Goal: Feedback & Contribution: Submit feedback/report problem

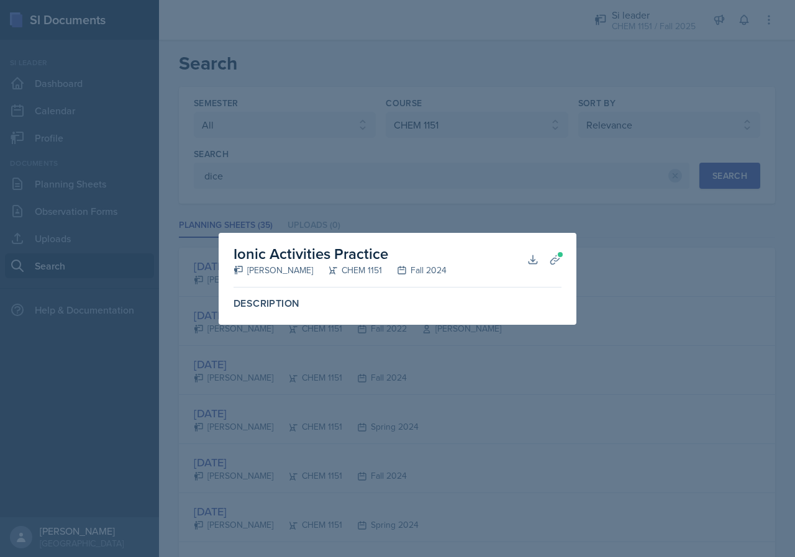
select select "all"
select select "4fdbbe39-d6cc-4816-a3be-f2a887b9c80e"
select select "1"
click at [409, 168] on div at bounding box center [397, 278] width 795 height 557
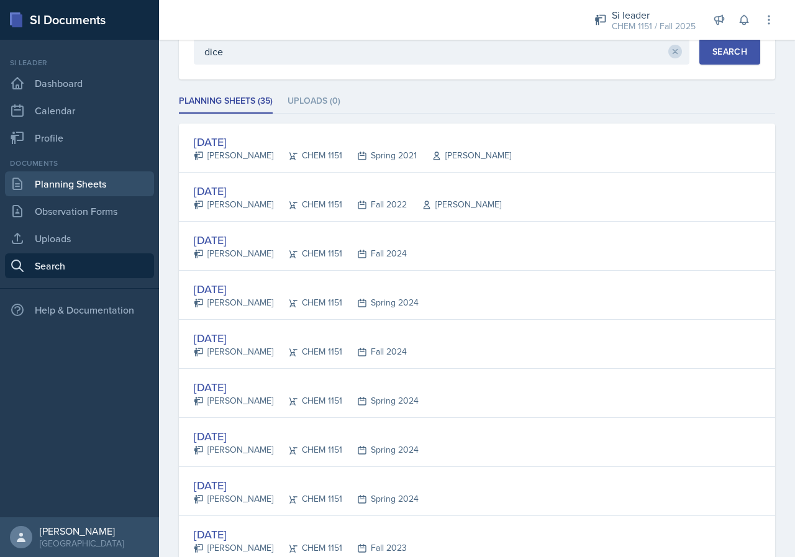
click at [51, 177] on link "Planning Sheets" at bounding box center [79, 183] width 149 height 25
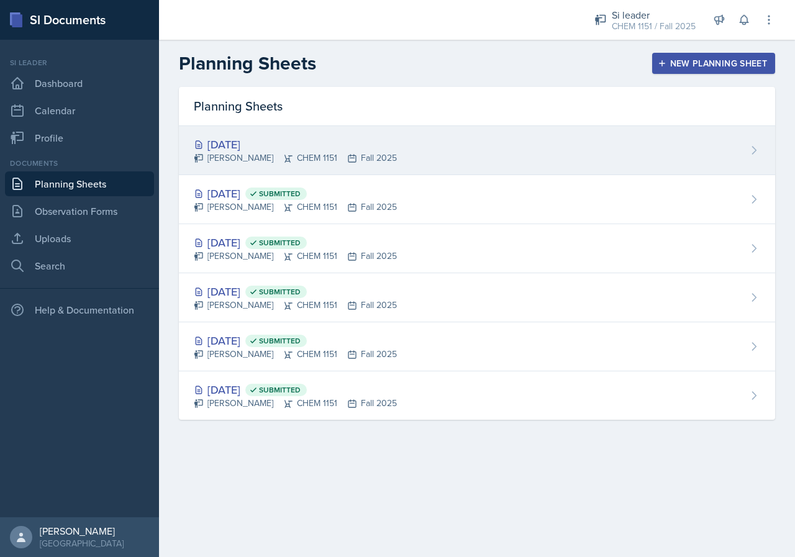
click at [347, 155] on icon at bounding box center [352, 158] width 10 height 10
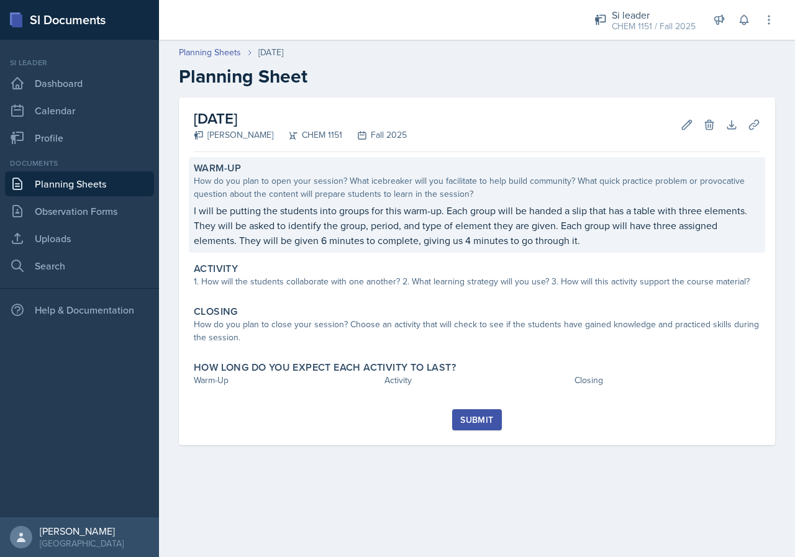
click at [624, 242] on p "I will be putting the students into groups for this warm-up. Each group will be…" at bounding box center [477, 225] width 566 height 45
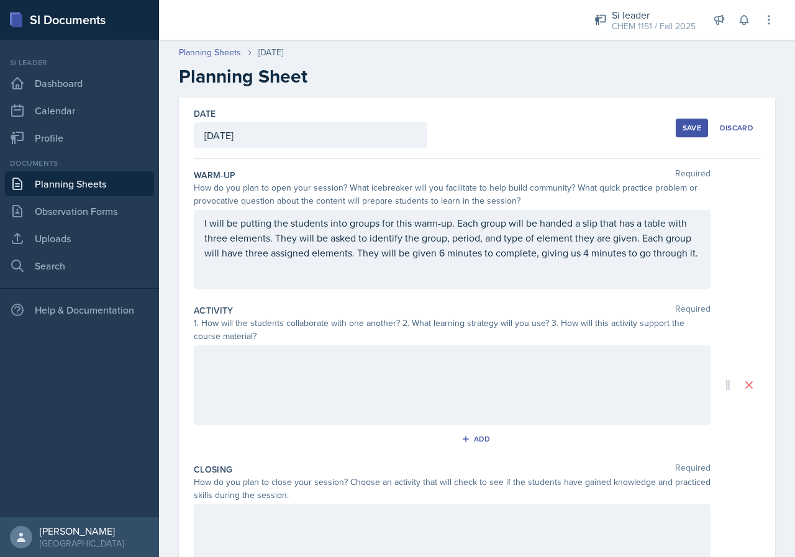
click at [450, 378] on div at bounding box center [452, 384] width 517 height 79
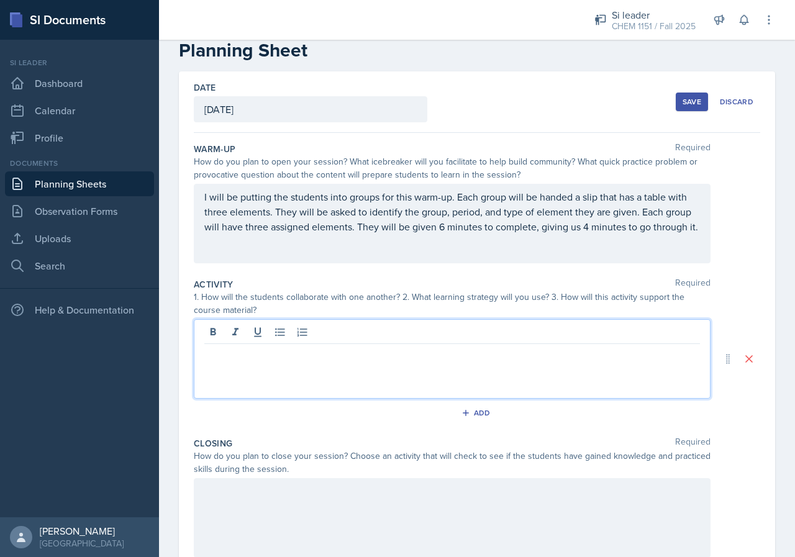
scroll to position [62, 0]
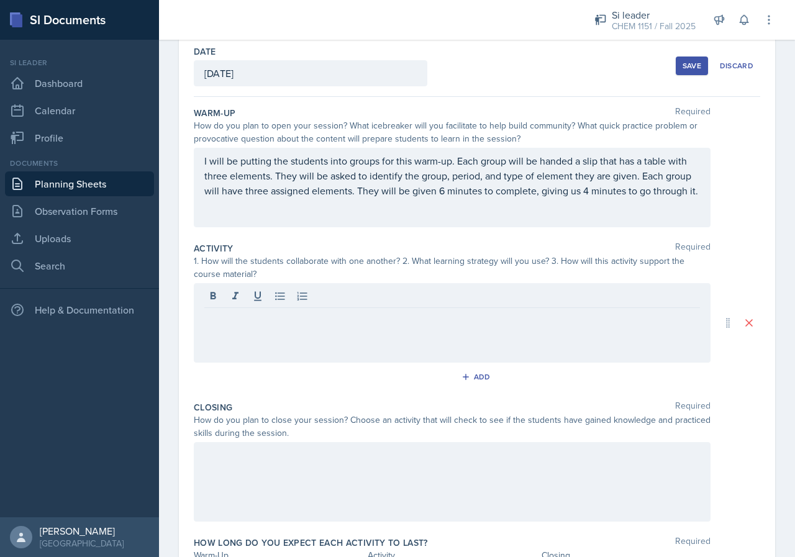
click at [443, 330] on div at bounding box center [452, 322] width 517 height 79
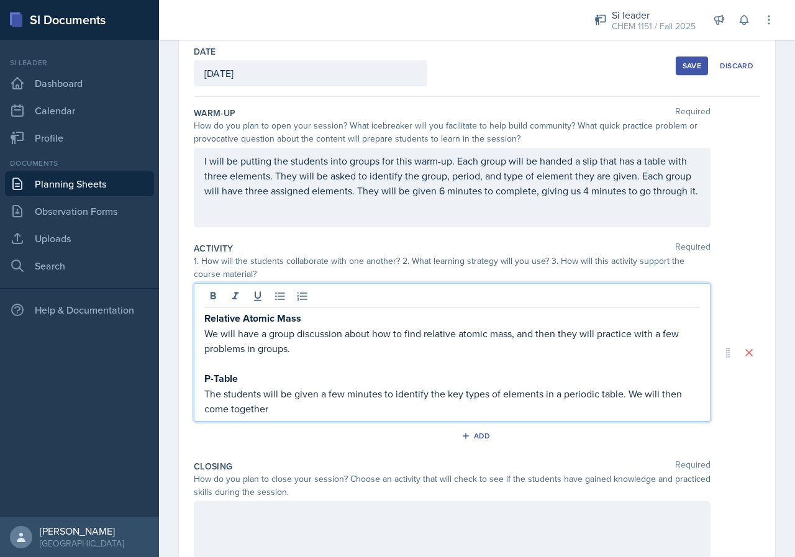
click at [621, 394] on p "The students will be given a few minutes to identify the key types of elements …" at bounding box center [452, 401] width 496 height 30
click at [622, 396] on p "The students will be given a few minutes to identify the key types of elements …" at bounding box center [452, 401] width 496 height 30
click at [620, 396] on p "The students will be given a few minutes to identify the key types of elements …" at bounding box center [452, 401] width 496 height 30
click at [488, 411] on p "The students will be given a few minutes to identify the key types of elements …" at bounding box center [452, 401] width 496 height 30
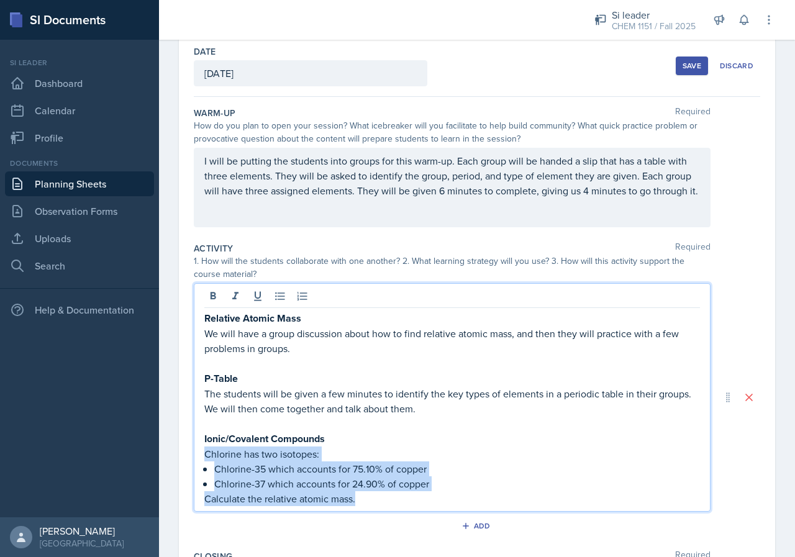
drag, startPoint x: 380, startPoint y: 504, endPoint x: 199, endPoint y: 451, distance: 188.3
click at [199, 451] on div "Relative Atomic Mass We will have a group discussion about how to find relative…" at bounding box center [452, 397] width 517 height 229
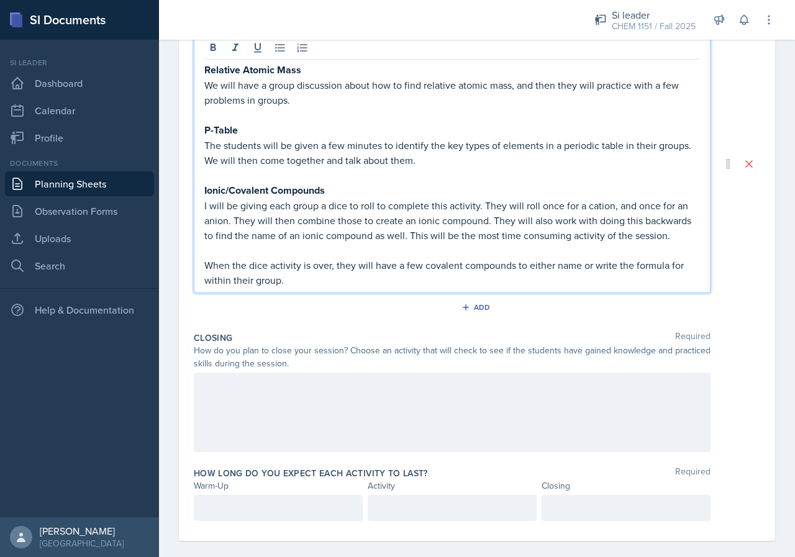
click at [284, 401] on div at bounding box center [452, 412] width 517 height 79
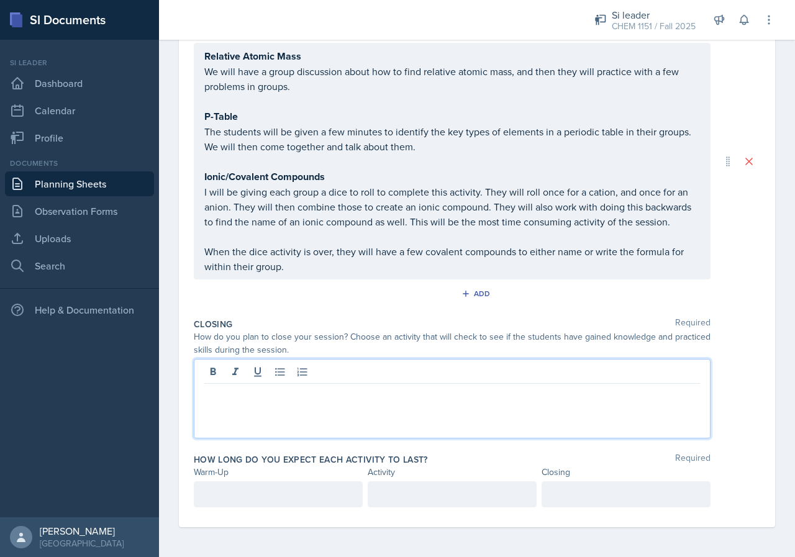
scroll to position [302, 0]
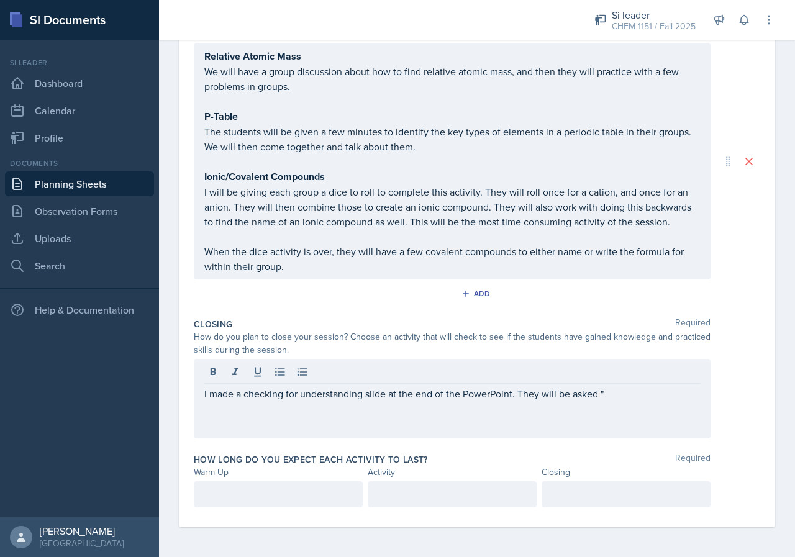
click at [694, 405] on div "I made a checking for understanding slide at the end of the PowerPoint. They wi…" at bounding box center [452, 398] width 517 height 79
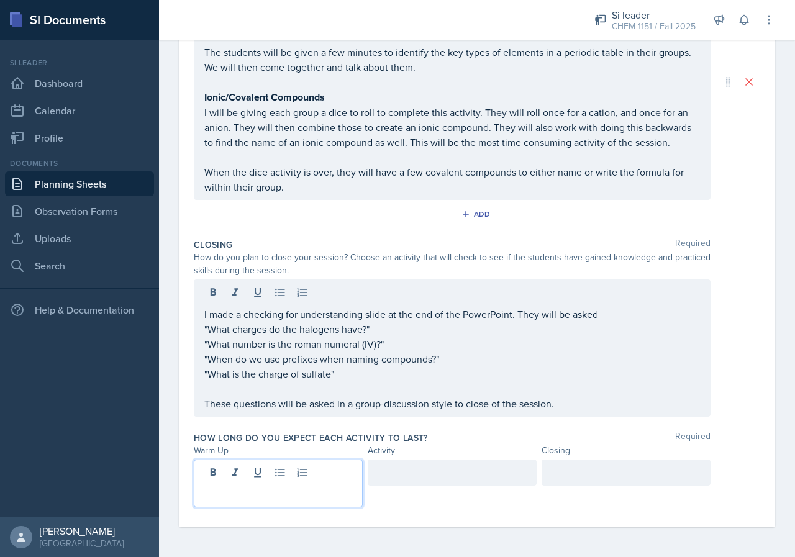
click at [251, 488] on p at bounding box center [278, 494] width 148 height 15
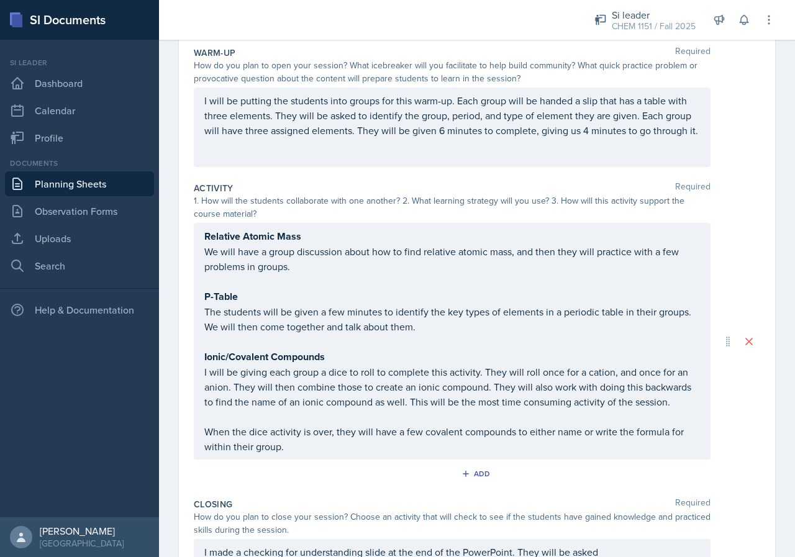
scroll to position [360, 0]
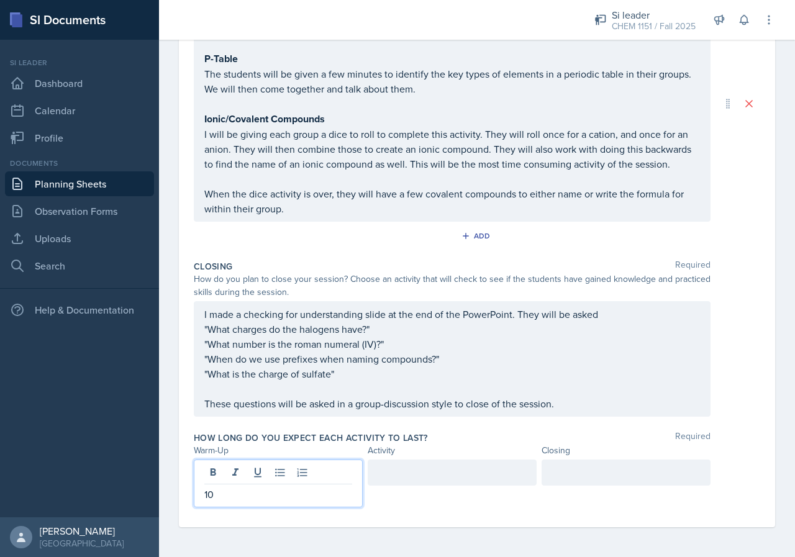
click at [420, 491] on div at bounding box center [452, 484] width 169 height 48
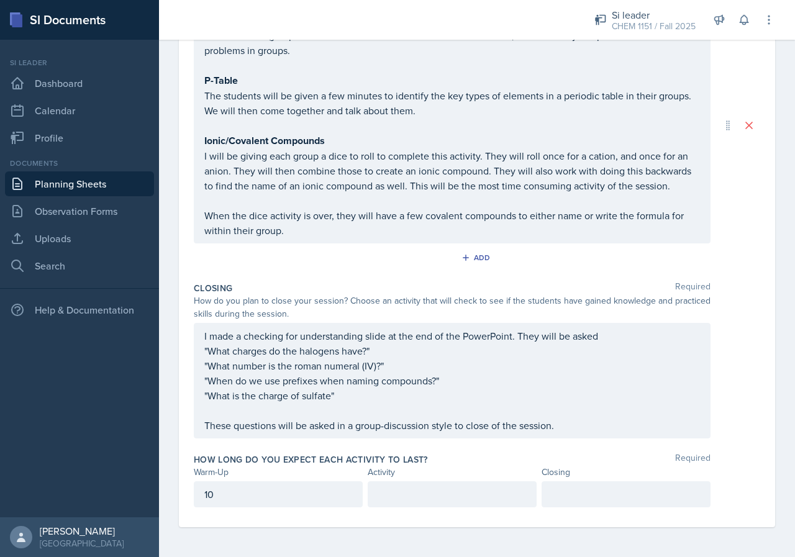
click at [405, 494] on p at bounding box center [452, 494] width 148 height 15
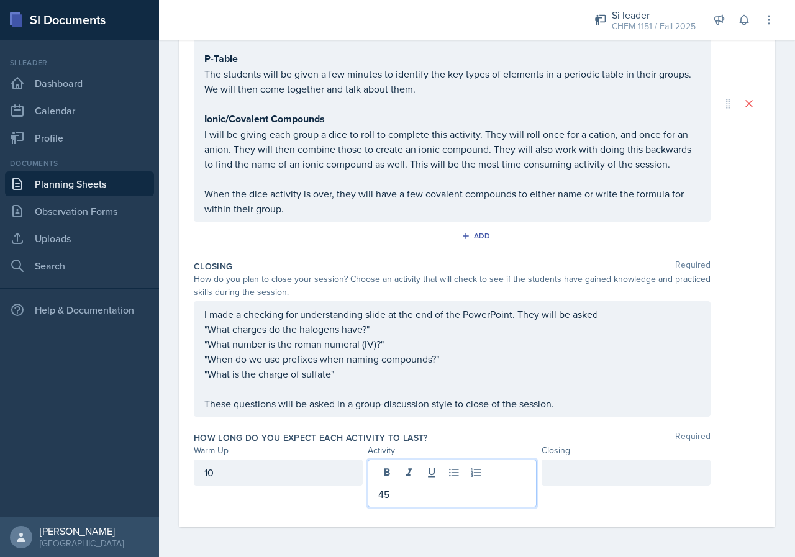
click at [592, 486] on div at bounding box center [626, 484] width 169 height 48
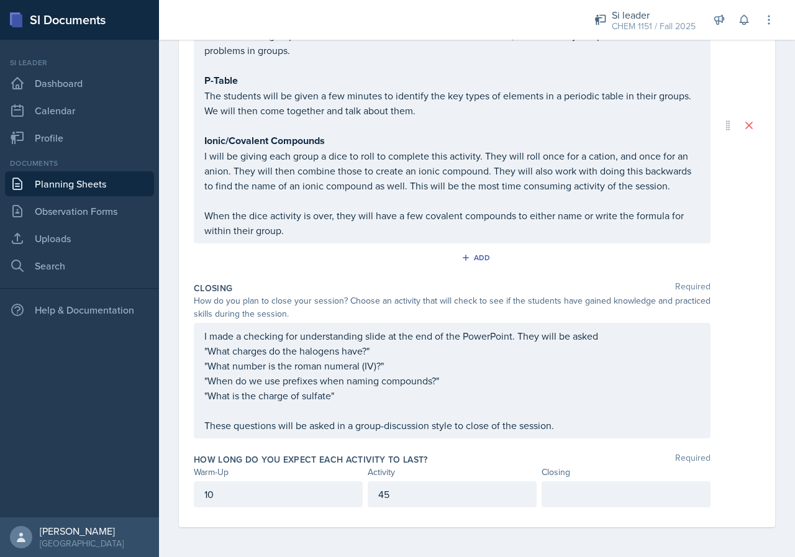
scroll to position [338, 0]
click at [578, 479] on div "How long do you expect each activity to last? Required Warm-Up Activity Closing…" at bounding box center [477, 482] width 566 height 69
click at [581, 484] on div at bounding box center [626, 494] width 169 height 26
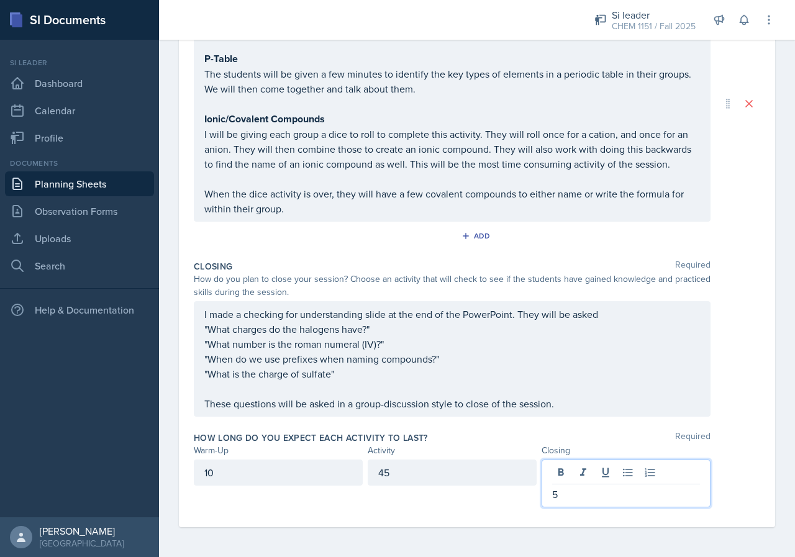
click at [746, 474] on div "10 45 5" at bounding box center [477, 484] width 566 height 48
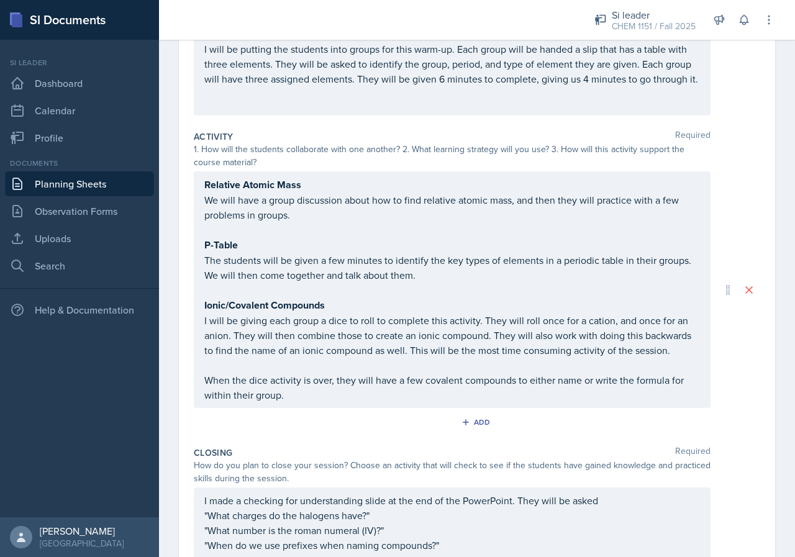
scroll to position [90, 0]
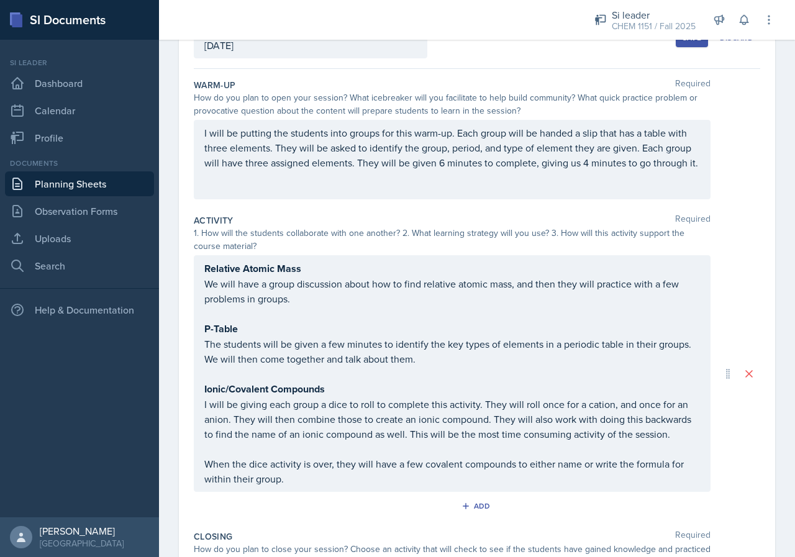
click at [330, 266] on p "Relative Atomic Mass" at bounding box center [452, 269] width 496 height 16
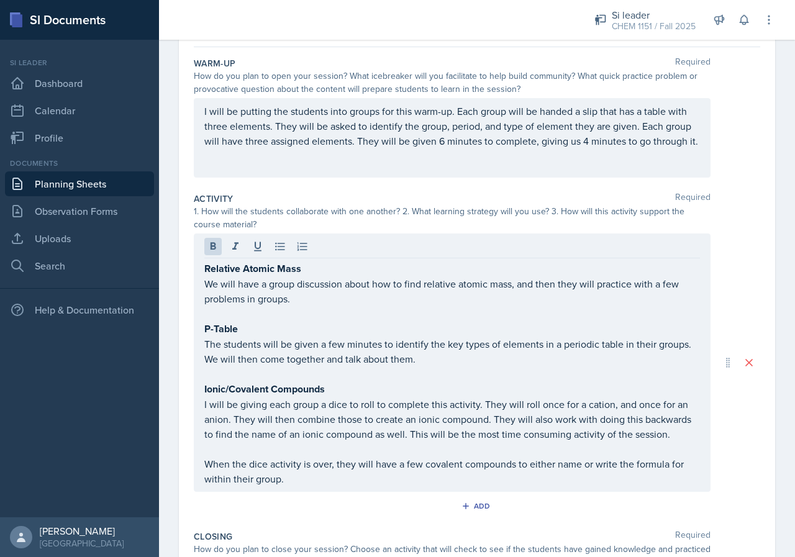
click at [351, 275] on p "Relative Atomic Mass" at bounding box center [452, 269] width 496 height 16
click at [321, 274] on p "Relative Atomic Mass" at bounding box center [452, 269] width 496 height 16
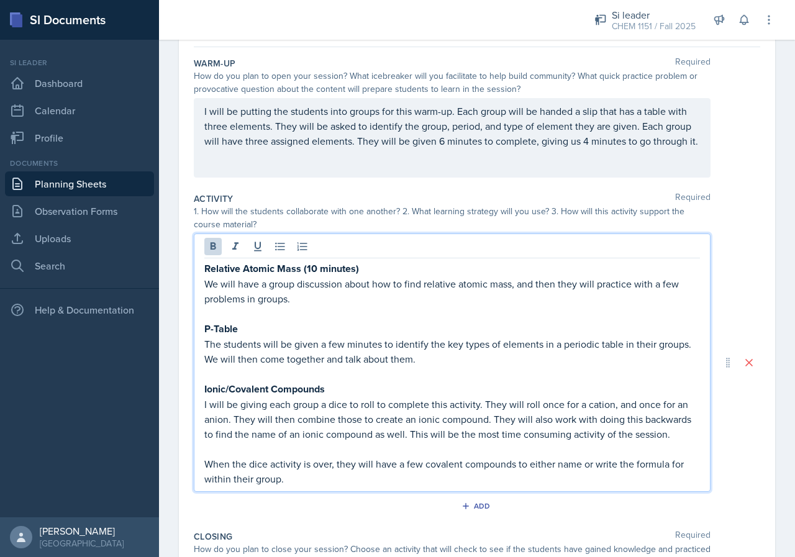
click at [348, 327] on p "P-Table" at bounding box center [452, 329] width 496 height 16
click at [365, 386] on p "Ionic/Covalent Compounds" at bounding box center [452, 389] width 496 height 16
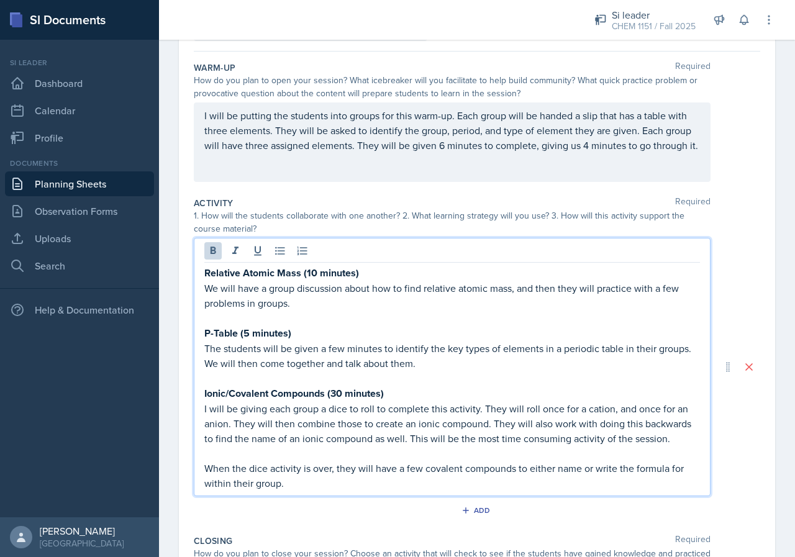
scroll to position [0, 0]
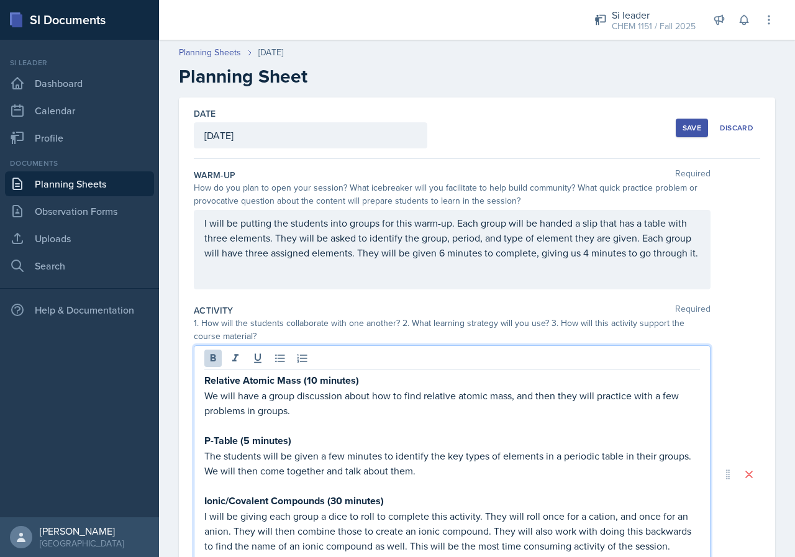
click at [676, 128] on button "Save" at bounding box center [692, 128] width 32 height 19
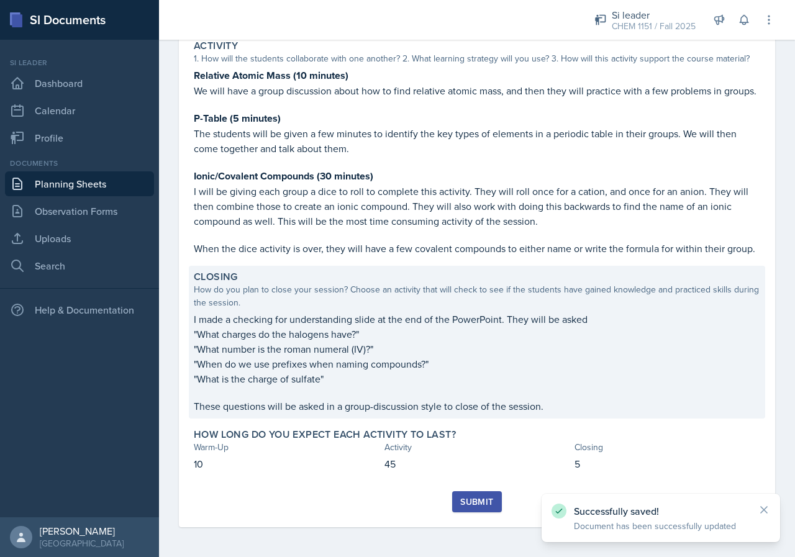
scroll to position [253, 0]
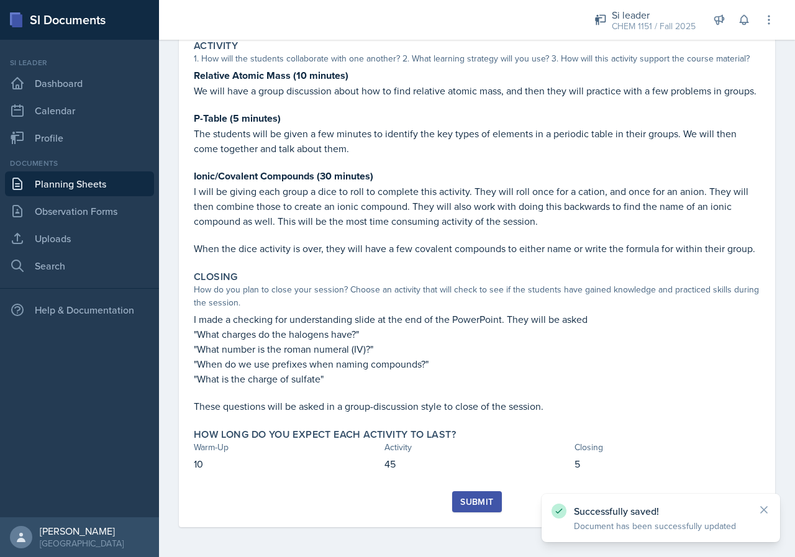
click at [486, 502] on div "Submit" at bounding box center [476, 502] width 33 height 10
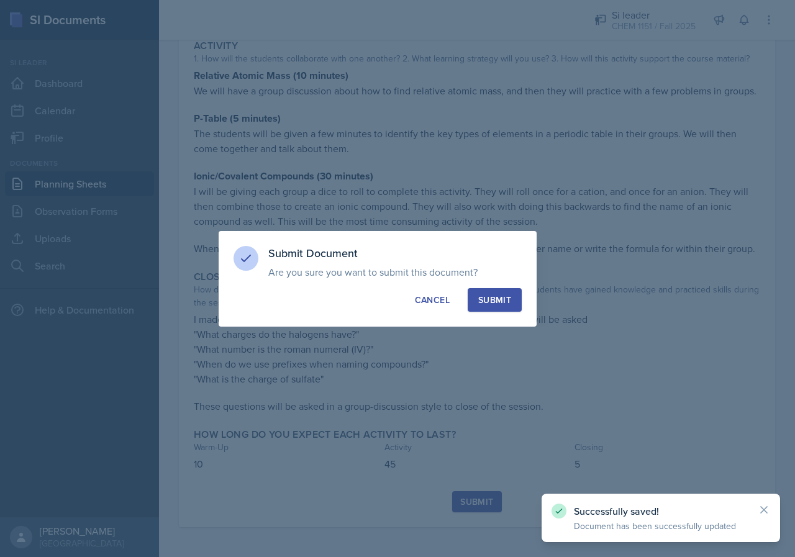
click at [488, 299] on div "Submit" at bounding box center [494, 300] width 33 height 12
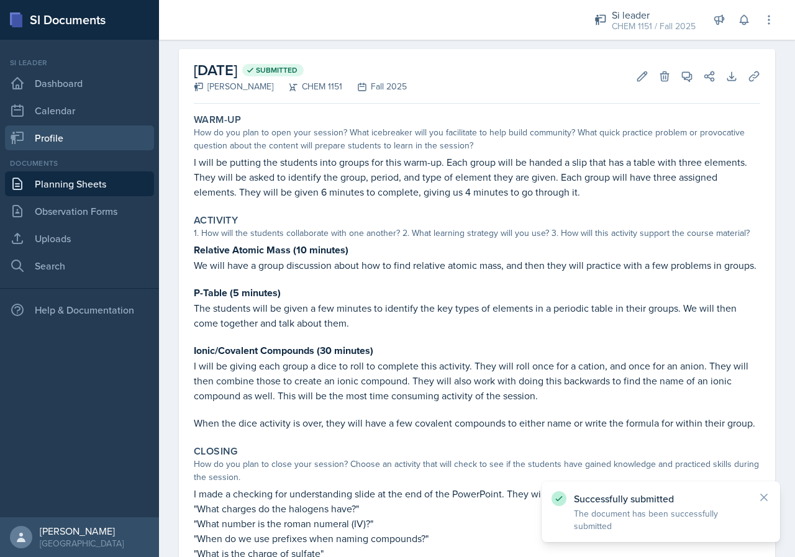
scroll to position [0, 0]
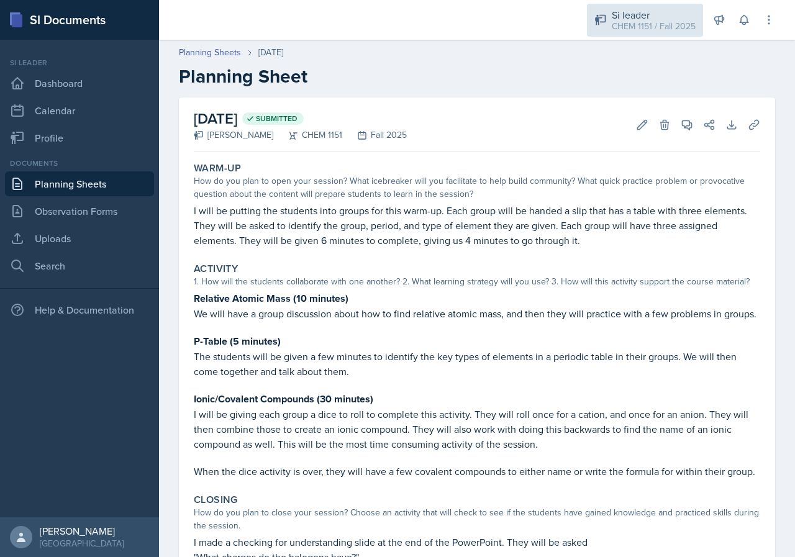
click at [639, 17] on div "Si leader" at bounding box center [654, 14] width 84 height 15
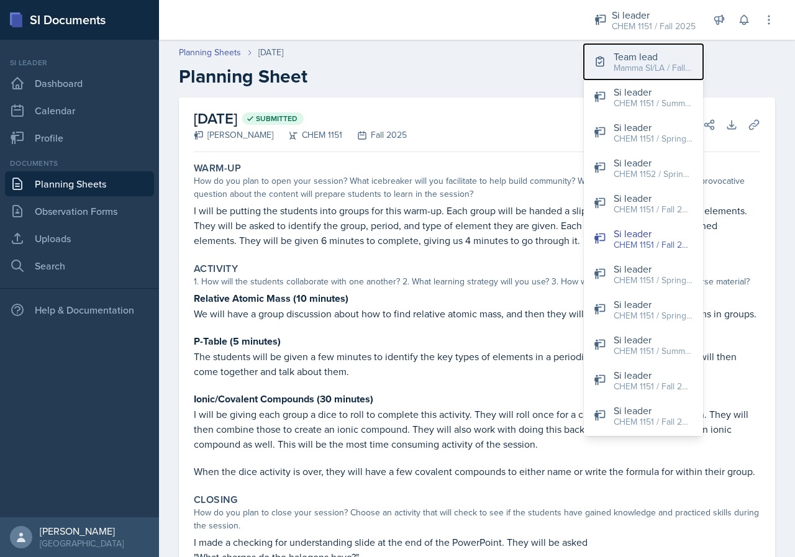
click at [663, 70] on div "Mamma SI/LA / Fall 2025" at bounding box center [653, 67] width 79 height 13
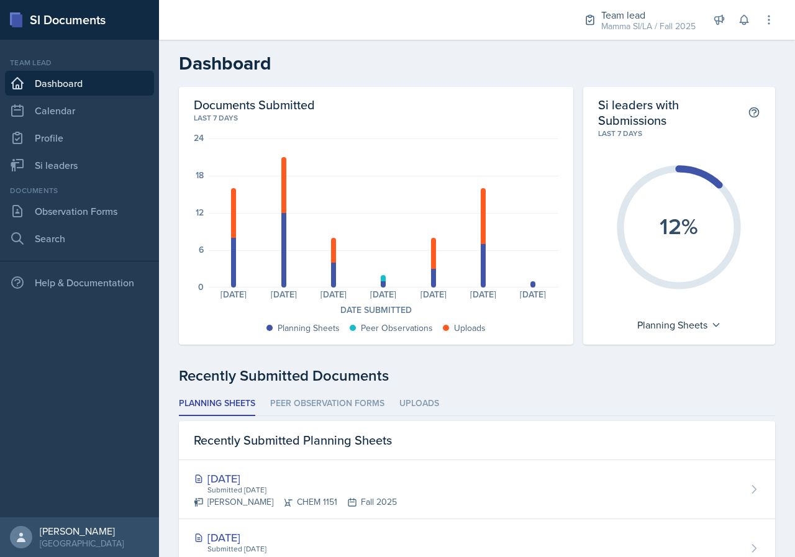
click at [624, 37] on div "Team lead Mamma SI/LA / Fall 2025 Team lead Mamma SI/LA / Fall 2025 Si leader C…" at bounding box center [670, 20] width 209 height 40
click at [624, 29] on div "Mamma SI/LA / Fall 2025" at bounding box center [648, 26] width 94 height 13
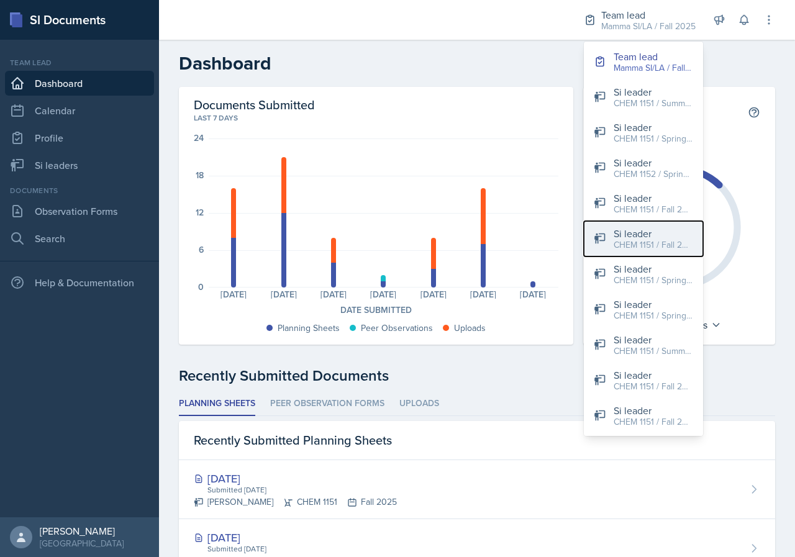
click at [648, 240] on div "CHEM 1151 / Fall 2025" at bounding box center [653, 244] width 79 height 13
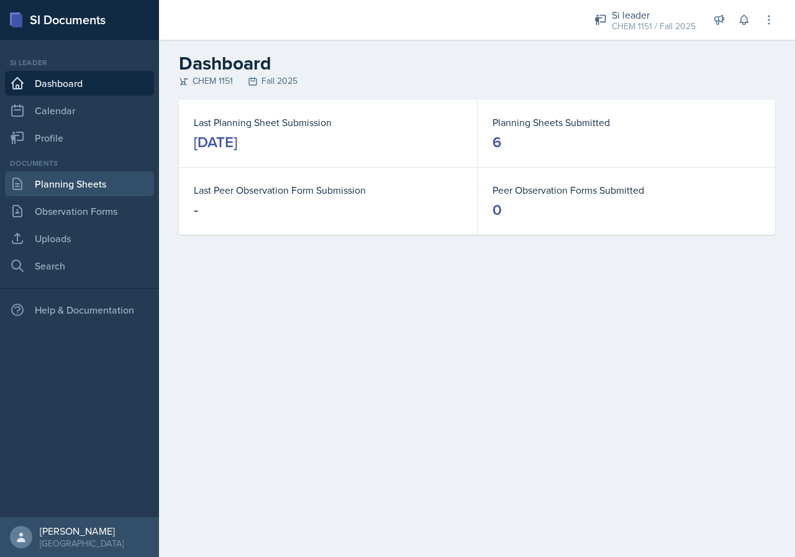
click at [82, 194] on link "Planning Sheets" at bounding box center [79, 183] width 149 height 25
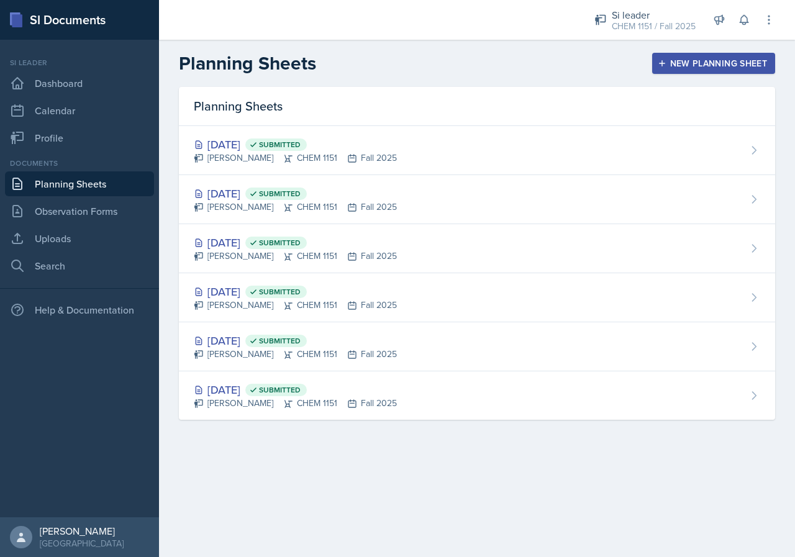
click at [81, 191] on link "Planning Sheets" at bounding box center [79, 183] width 149 height 25
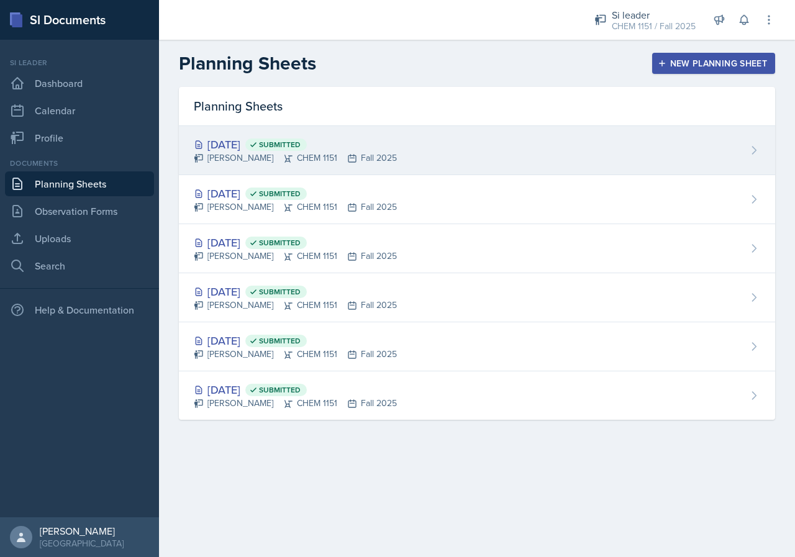
click at [371, 147] on div "[DATE] Submitted" at bounding box center [295, 144] width 203 height 17
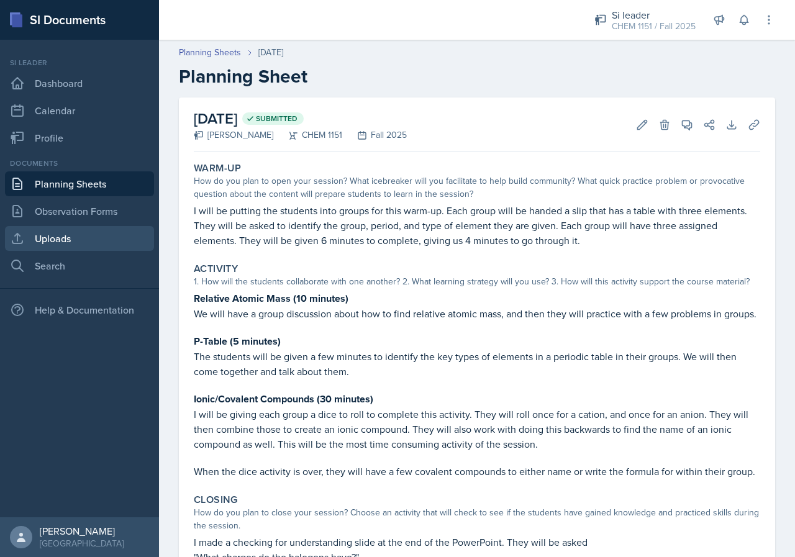
click at [77, 244] on link "Uploads" at bounding box center [79, 238] width 149 height 25
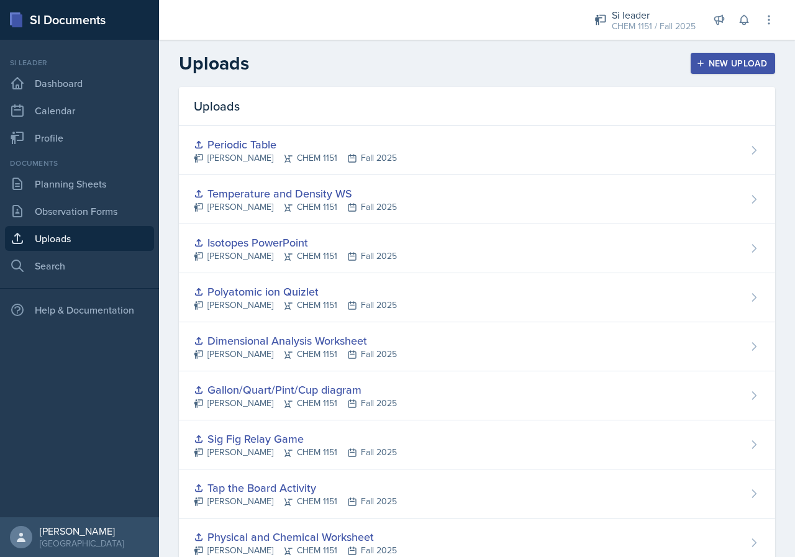
click at [119, 238] on link "Uploads" at bounding box center [79, 238] width 149 height 25
click at [696, 64] on icon "button" at bounding box center [700, 63] width 9 height 9
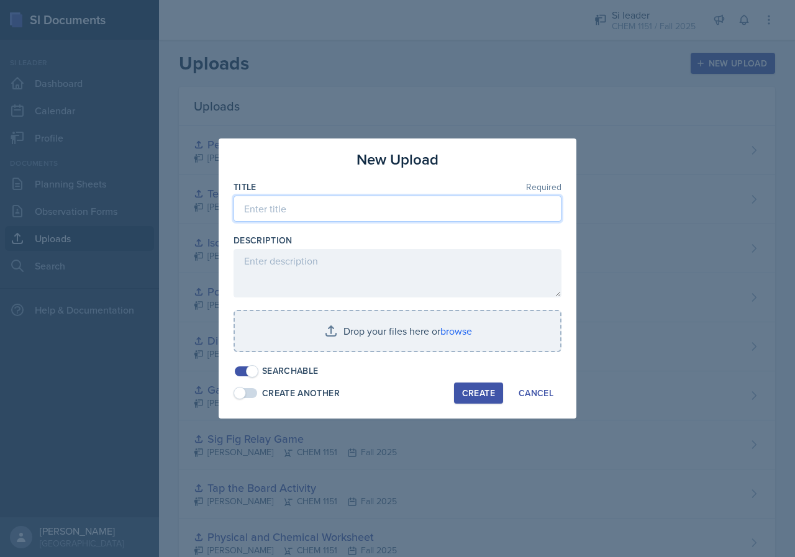
click at [363, 214] on input at bounding box center [398, 209] width 328 height 26
type input "I"
type input "C"
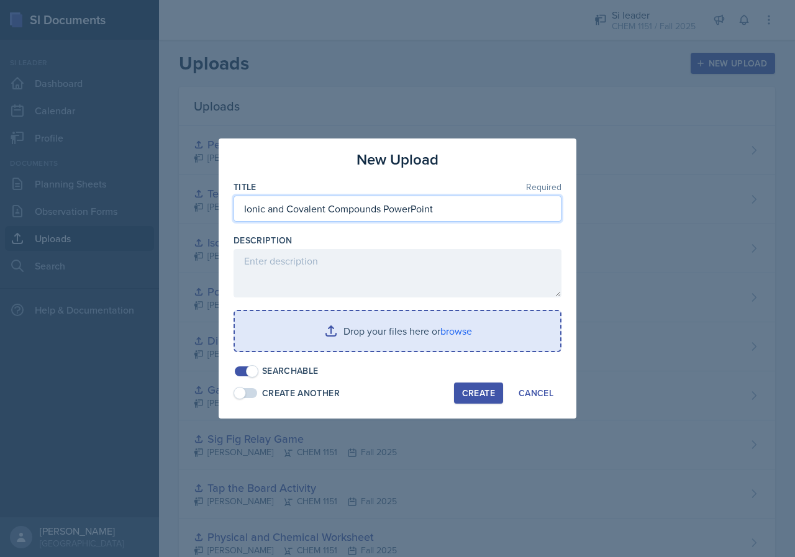
type input "Ionic and Covalent Compounds PowerPoint"
click at [373, 332] on input "file" at bounding box center [397, 331] width 325 height 40
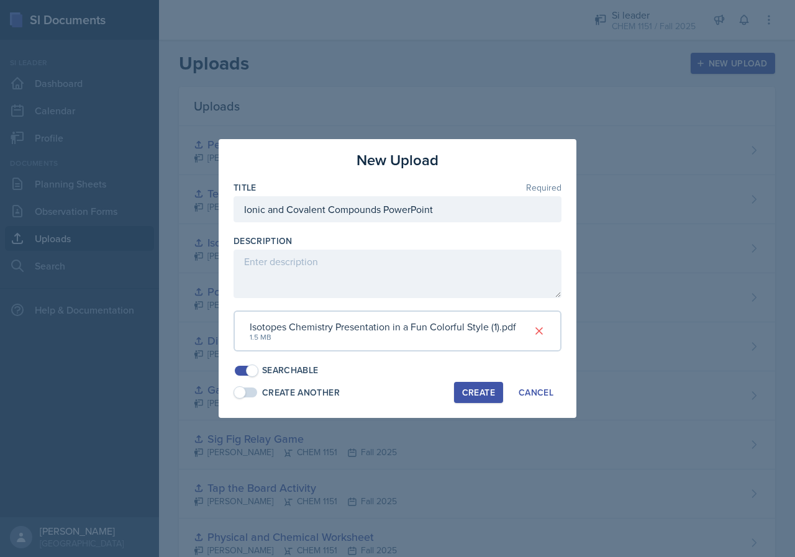
click at [494, 399] on button "Create" at bounding box center [478, 392] width 49 height 21
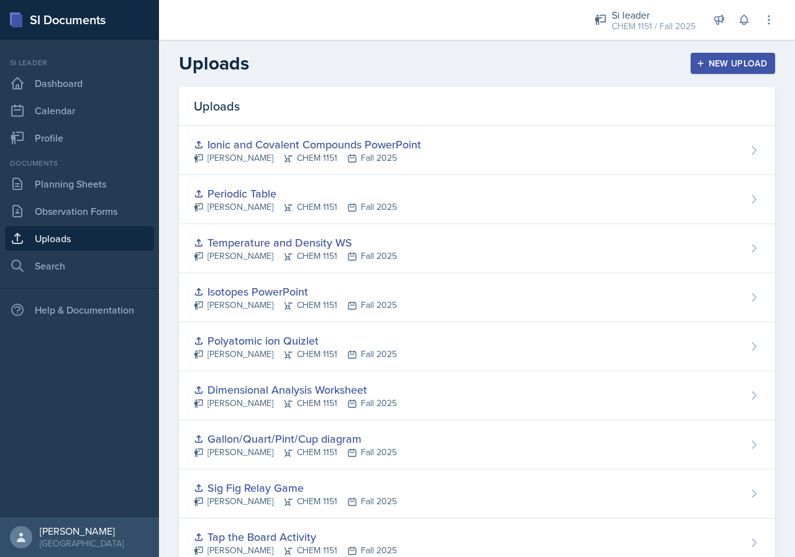
click at [696, 58] on button "New Upload" at bounding box center [733, 63] width 85 height 21
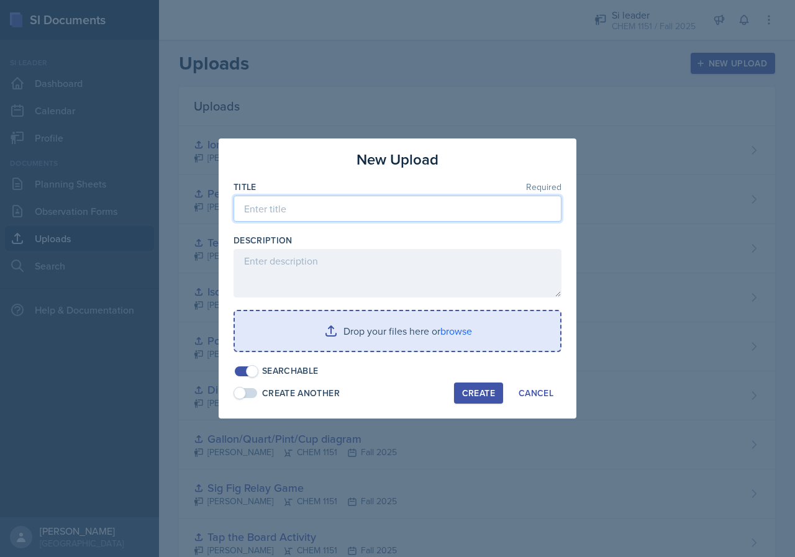
click at [313, 216] on input at bounding box center [398, 209] width 328 height 26
type input "Identify the Element Activity"
click at [412, 331] on input "file" at bounding box center [397, 331] width 325 height 40
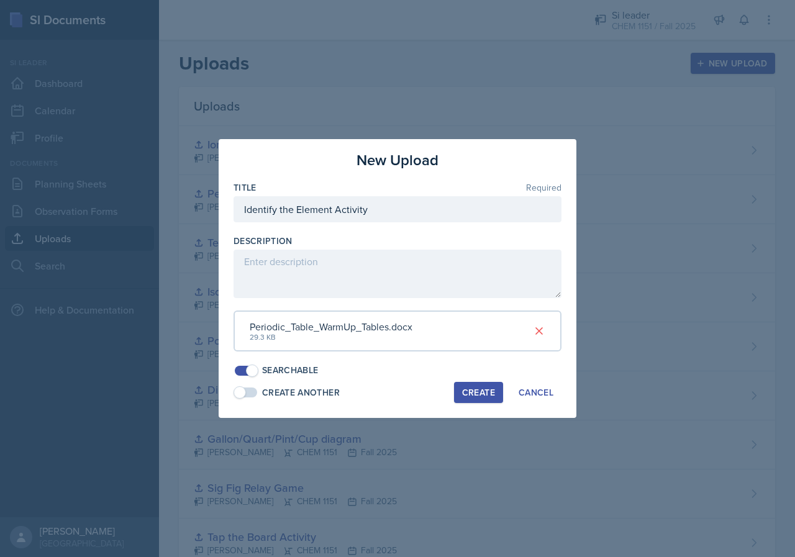
click at [491, 379] on div "New Upload Title Required Identify the Element Activity Description Periodic_Ta…" at bounding box center [398, 278] width 358 height 279
click at [480, 390] on div "Create" at bounding box center [478, 393] width 33 height 10
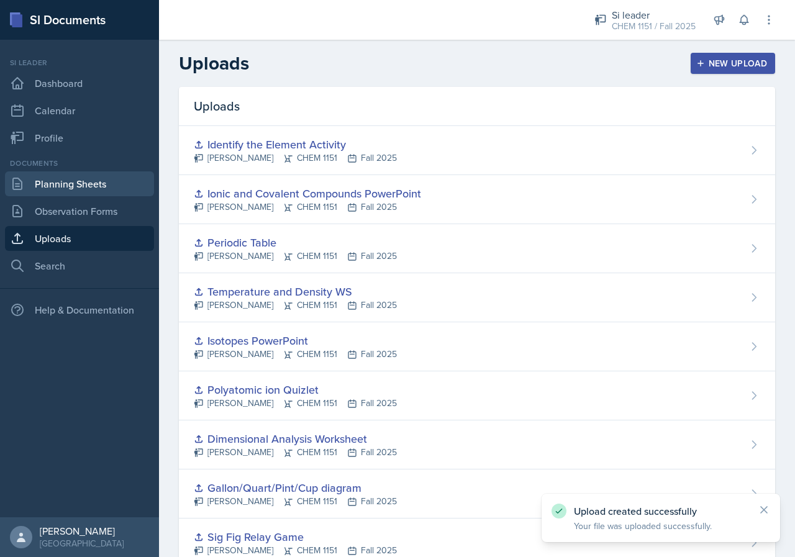
click at [83, 179] on link "Planning Sheets" at bounding box center [79, 183] width 149 height 25
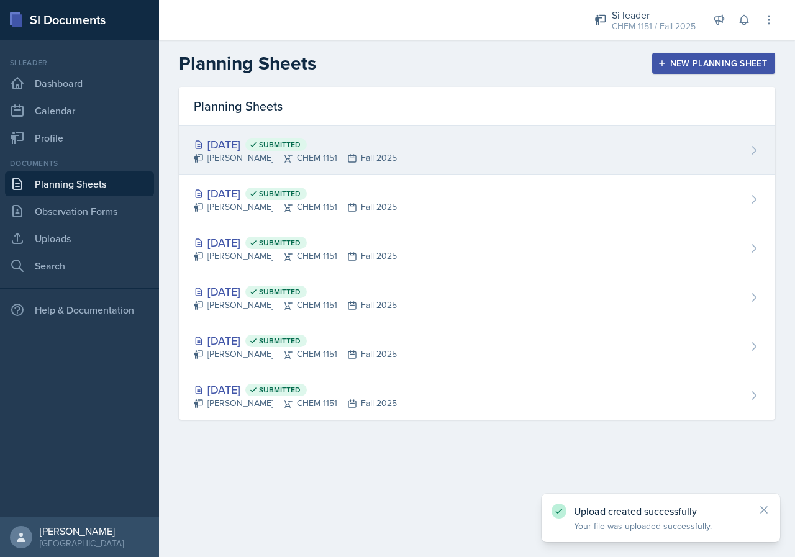
click at [389, 161] on div "[DATE] Submitted [PERSON_NAME] CHEM 1151 Fall 2025" at bounding box center [477, 150] width 596 height 49
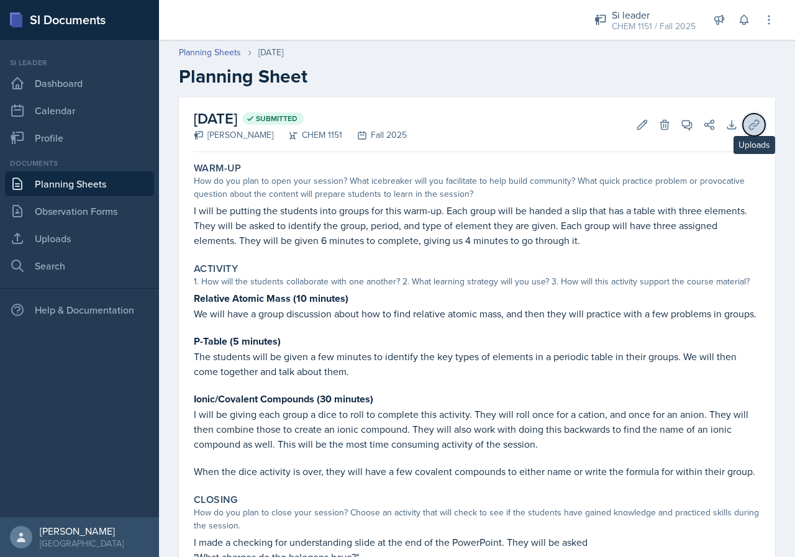
click at [750, 129] on icon at bounding box center [754, 125] width 12 height 12
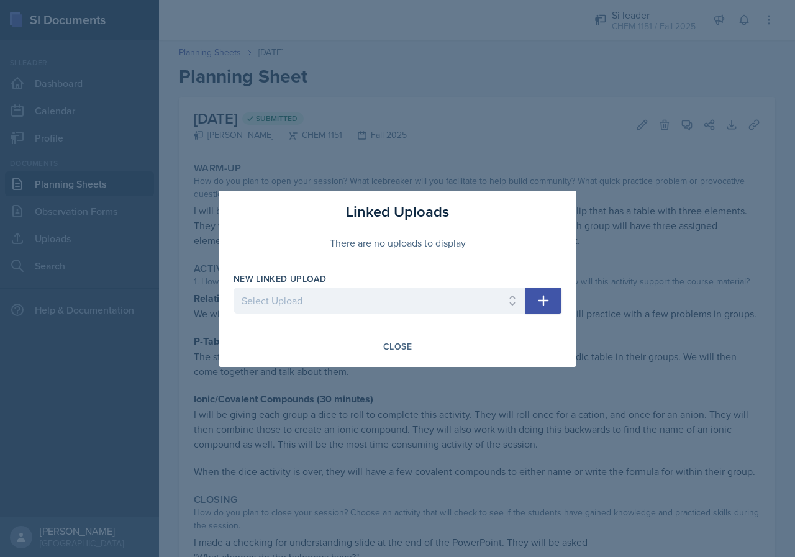
click at [306, 314] on div at bounding box center [380, 320] width 292 height 12
click at [309, 303] on select "Select Upload Physical and Chemical Worksheet Tap the Board Activity Sig Fig Re…" at bounding box center [380, 301] width 292 height 26
select select "1f857b35-a811-4ce5-aed2-94b2ff0c68ac"
click at [234, 288] on select "Select Upload Physical and Chemical Worksheet Tap the Board Activity Sig Fig Re…" at bounding box center [380, 301] width 292 height 26
click at [553, 301] on button "button" at bounding box center [543, 301] width 36 height 26
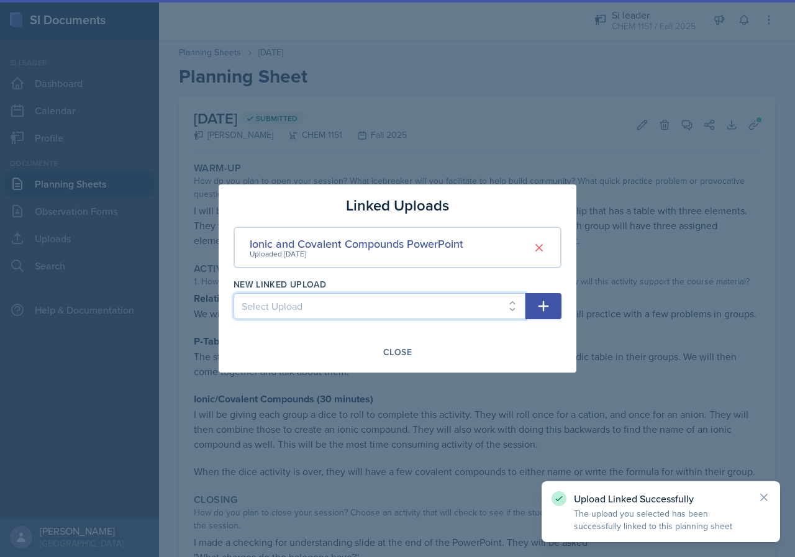
click at [495, 302] on select "Select Upload Physical and Chemical Worksheet Tap the Board Activity Sig Fig Re…" at bounding box center [380, 306] width 292 height 26
select select "24ce6637-5394-4600-a94f-47f40cb25d20"
click at [234, 293] on select "Select Upload Physical and Chemical Worksheet Tap the Board Activity Sig Fig Re…" at bounding box center [380, 306] width 292 height 26
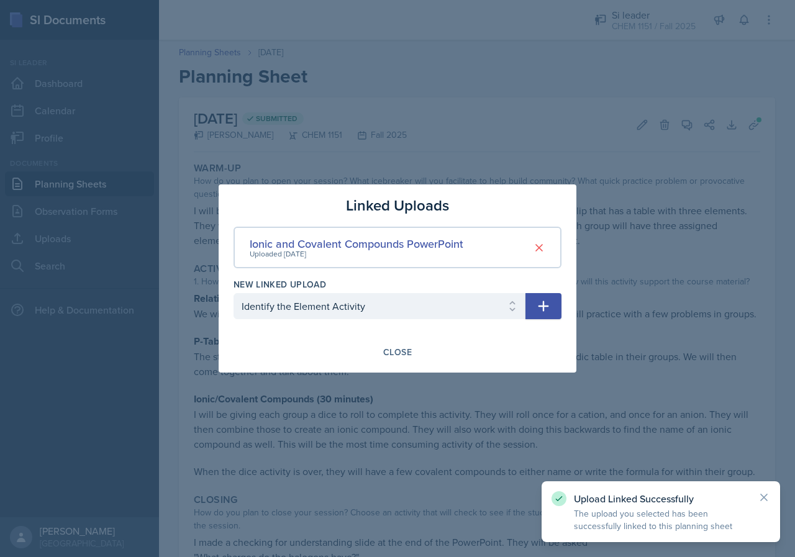
click at [549, 304] on icon "button" at bounding box center [543, 306] width 15 height 15
select select
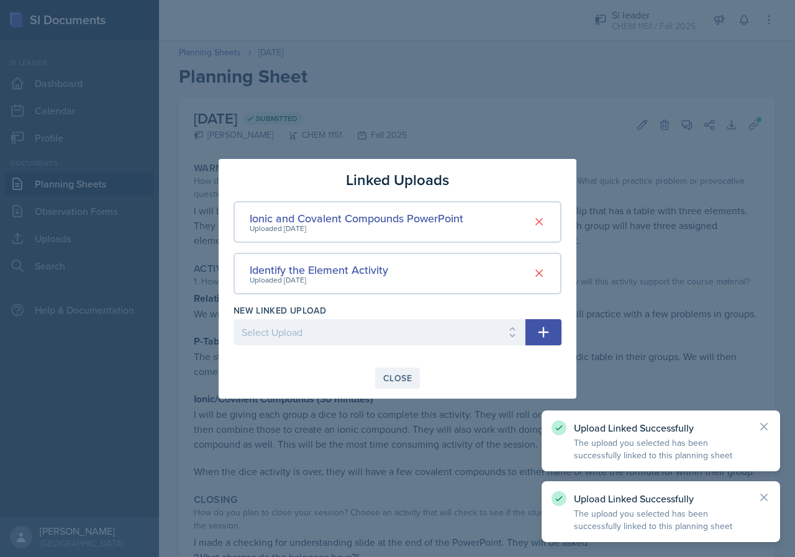
click at [401, 376] on div "Close" at bounding box center [397, 378] width 29 height 10
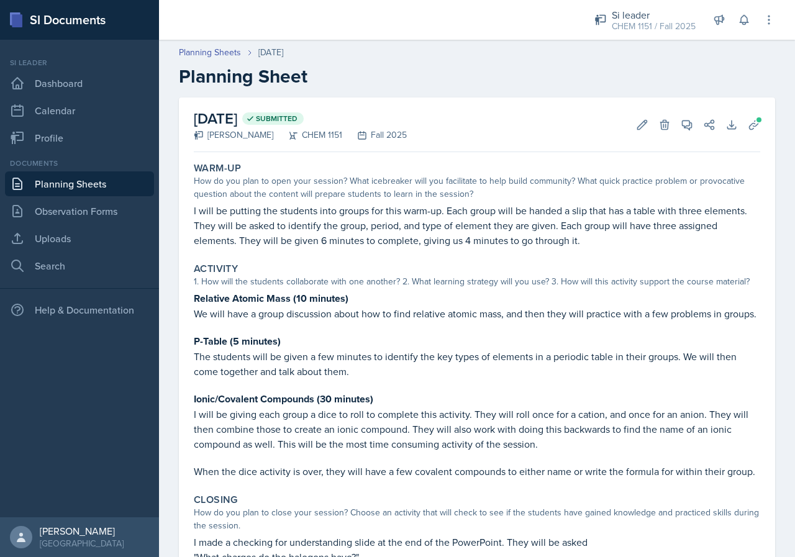
click at [612, 45] on header "Planning Sheets [DATE] Planning Sheet" at bounding box center [477, 67] width 636 height 66
click at [619, 27] on div "CHEM 1151 / Fall 2025" at bounding box center [654, 26] width 84 height 13
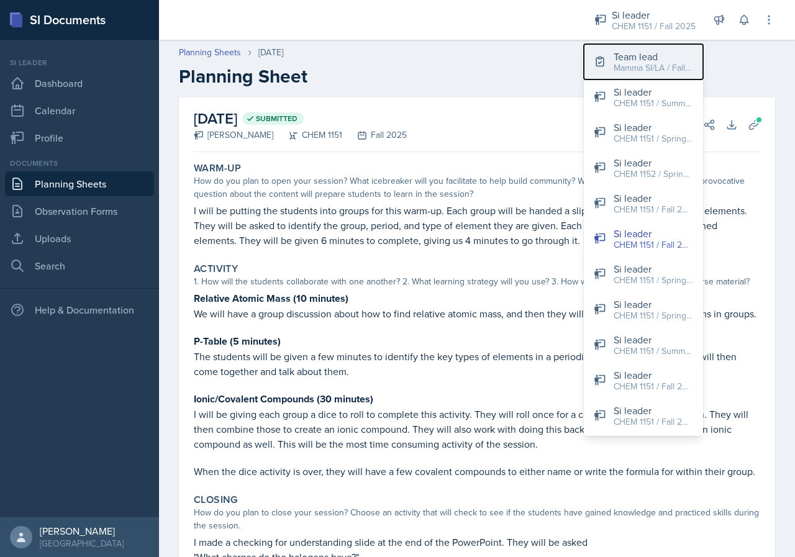
click at [619, 70] on div "Mamma SI/LA / Fall 2025" at bounding box center [653, 67] width 79 height 13
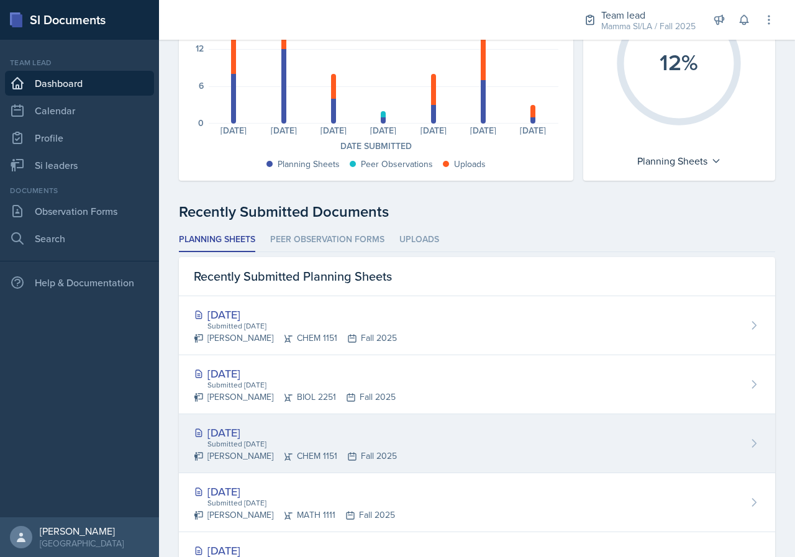
scroll to position [186, 0]
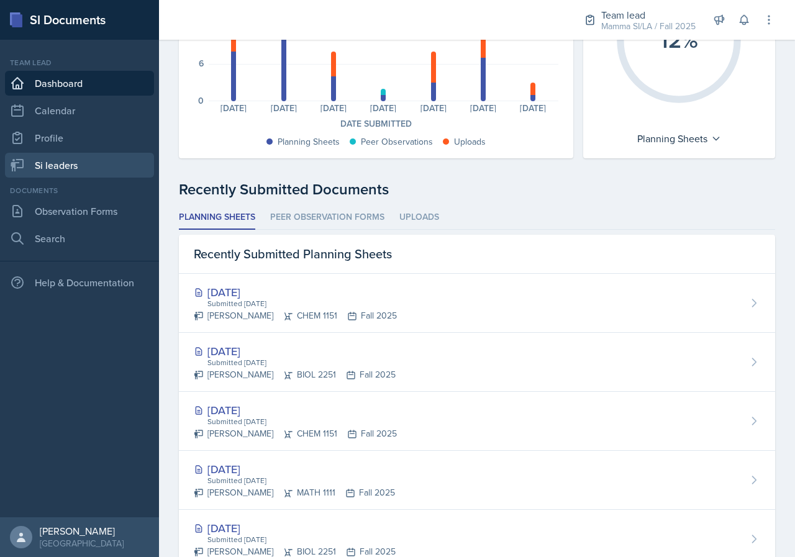
click at [79, 155] on link "Si leaders" at bounding box center [79, 165] width 149 height 25
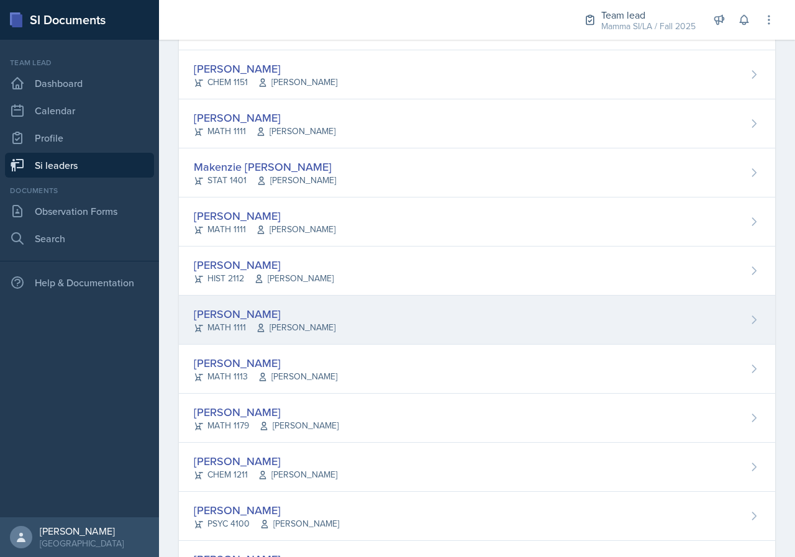
scroll to position [311, 0]
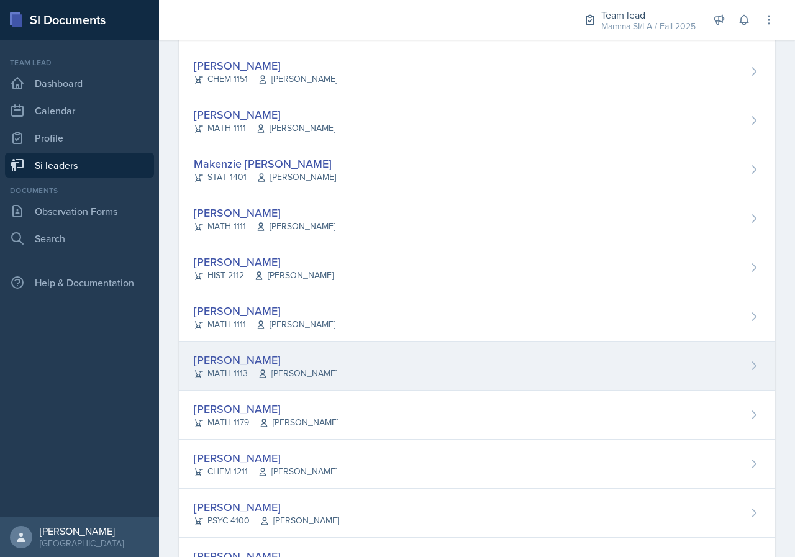
click at [286, 366] on div "[PERSON_NAME]" at bounding box center [265, 360] width 143 height 17
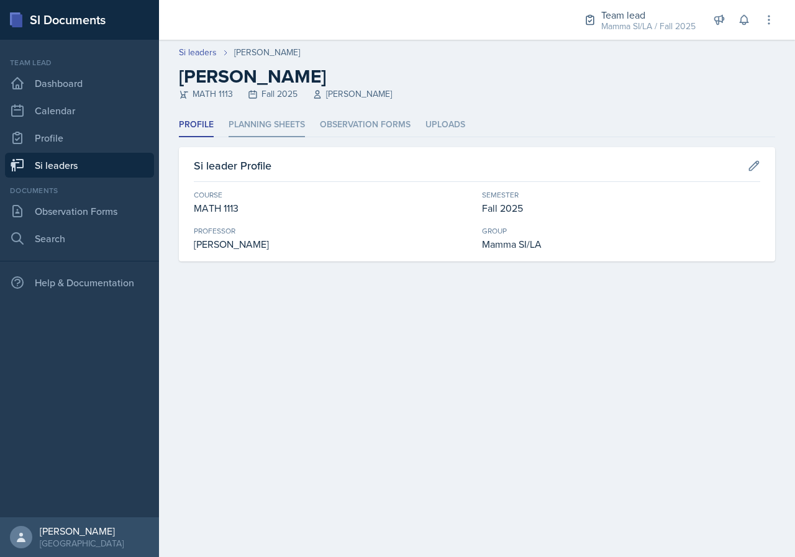
click at [279, 127] on li "Planning Sheets" at bounding box center [267, 125] width 76 height 24
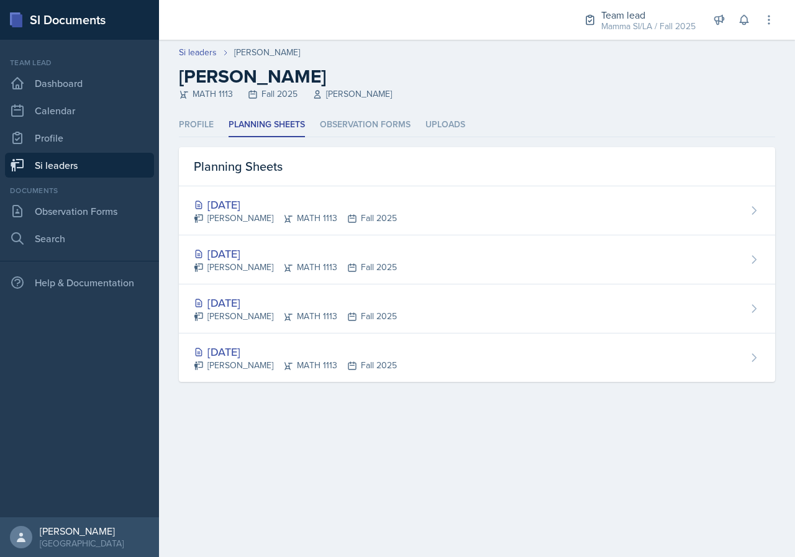
click at [83, 168] on link "Si leaders" at bounding box center [79, 165] width 149 height 25
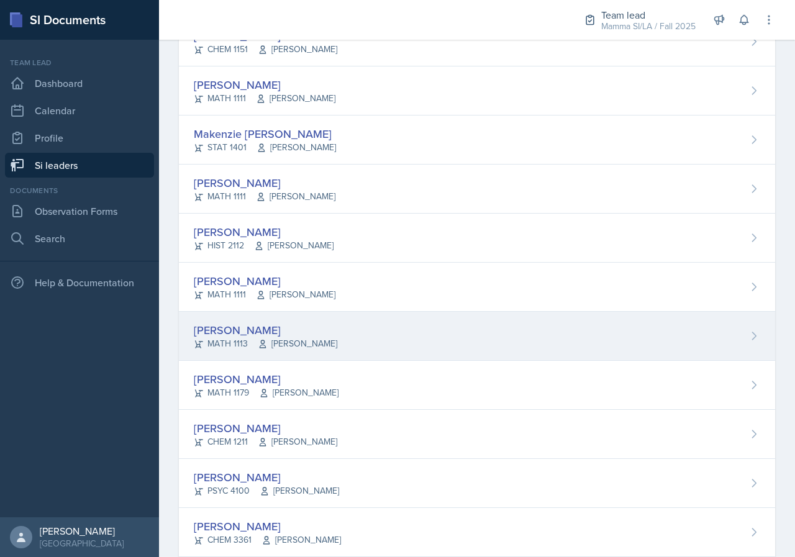
scroll to position [373, 0]
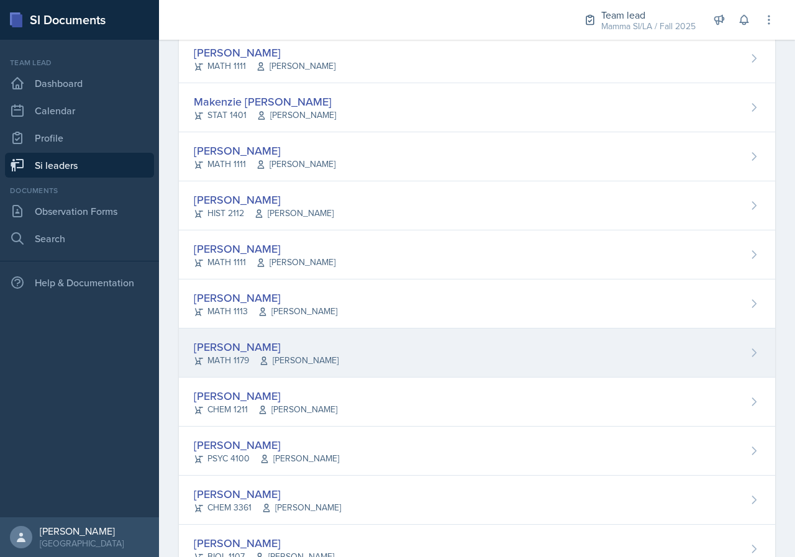
click at [286, 368] on div "[PERSON_NAME] MATH 1179 [PERSON_NAME]" at bounding box center [477, 353] width 596 height 49
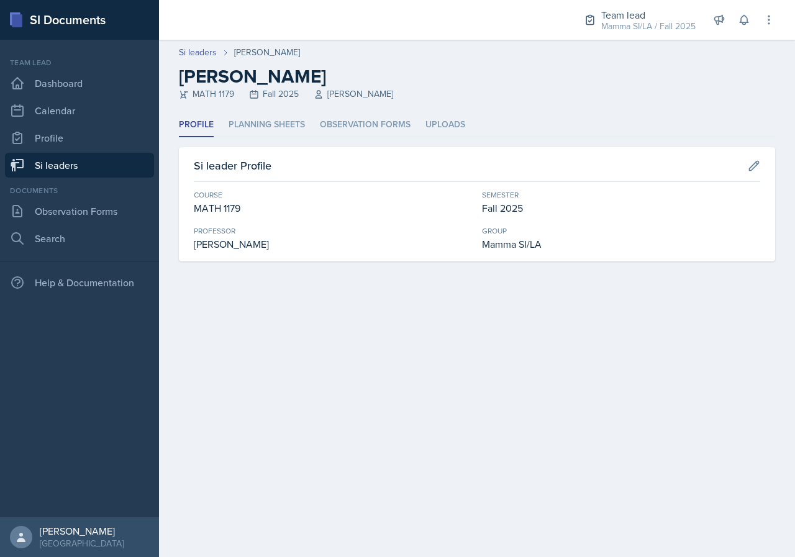
click at [255, 104] on header "Si leaders [PERSON_NAME] [PERSON_NAME] MATH 1179 Fall 2025 [PERSON_NAME]" at bounding box center [477, 76] width 636 height 73
click at [258, 118] on li "Planning Sheets" at bounding box center [267, 125] width 76 height 24
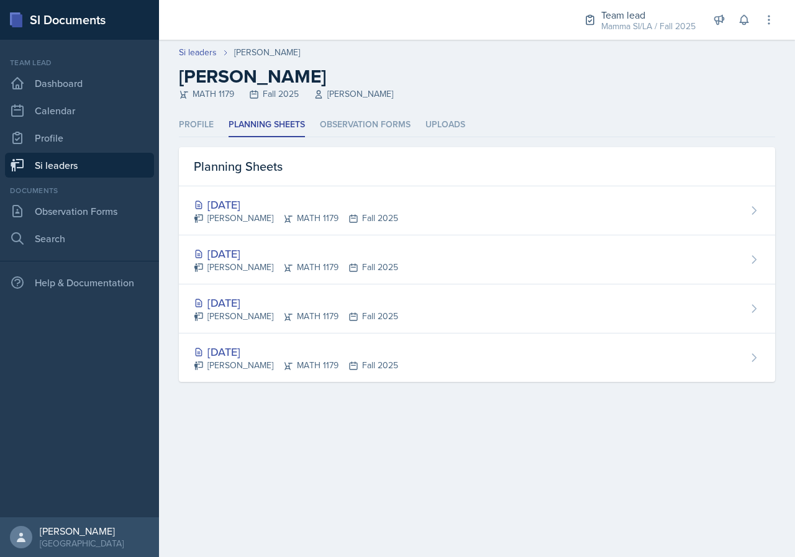
click at [64, 168] on link "Si leaders" at bounding box center [79, 165] width 149 height 25
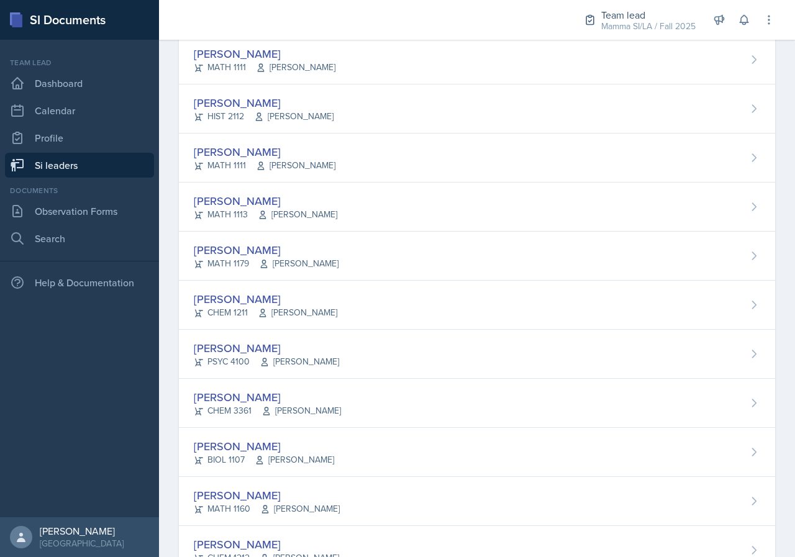
scroll to position [412, 0]
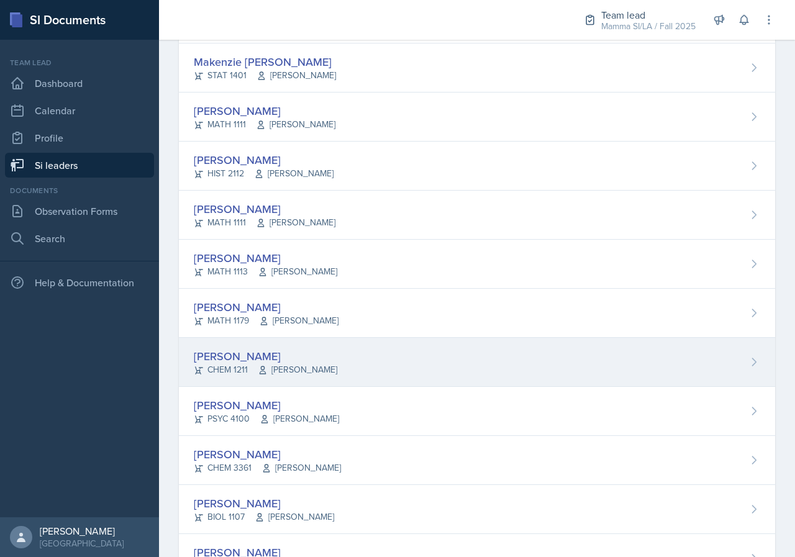
click at [309, 373] on span "[PERSON_NAME]" at bounding box center [297, 369] width 79 height 13
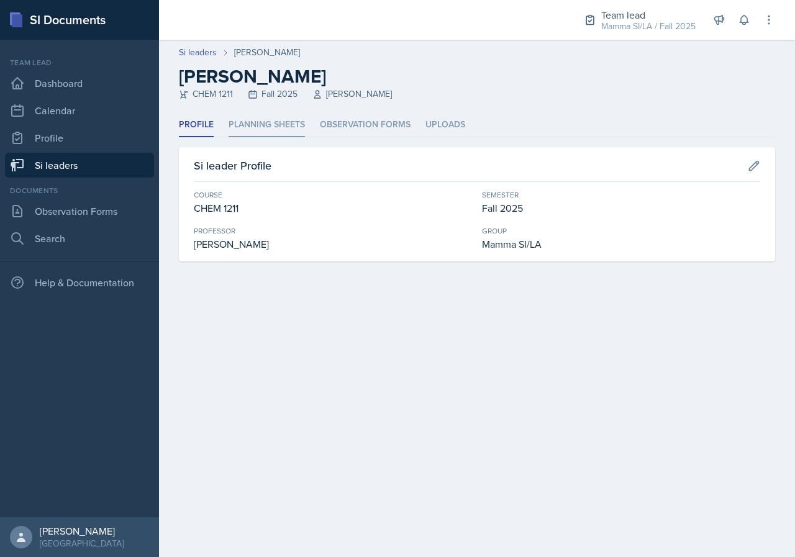
click at [297, 124] on li "Planning Sheets" at bounding box center [267, 125] width 76 height 24
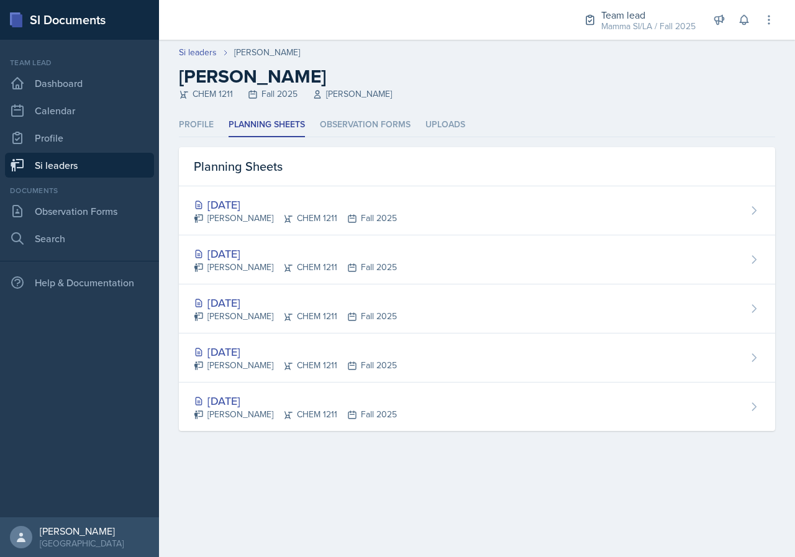
click at [117, 167] on link "Si leaders" at bounding box center [79, 165] width 149 height 25
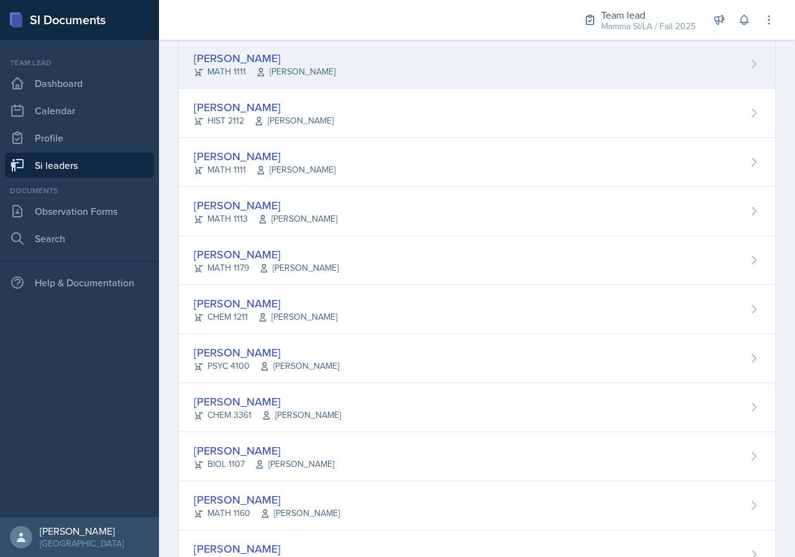
scroll to position [497, 0]
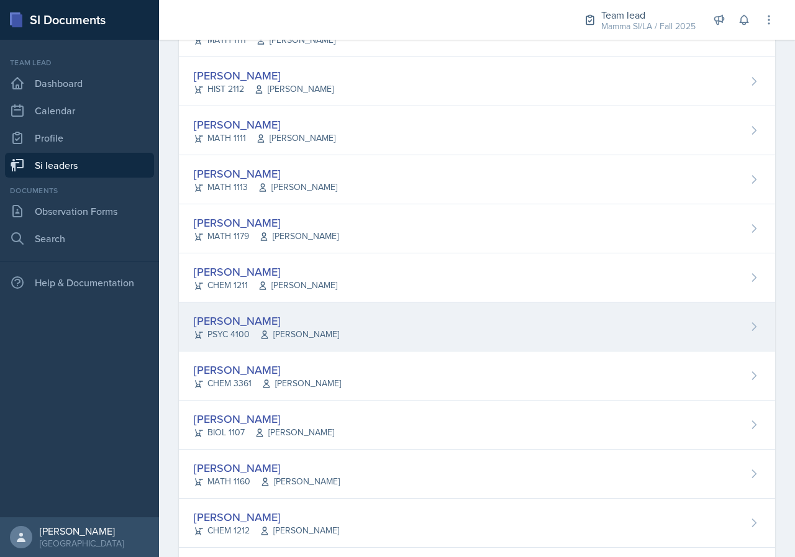
click at [276, 331] on span "[PERSON_NAME]" at bounding box center [299, 334] width 79 height 13
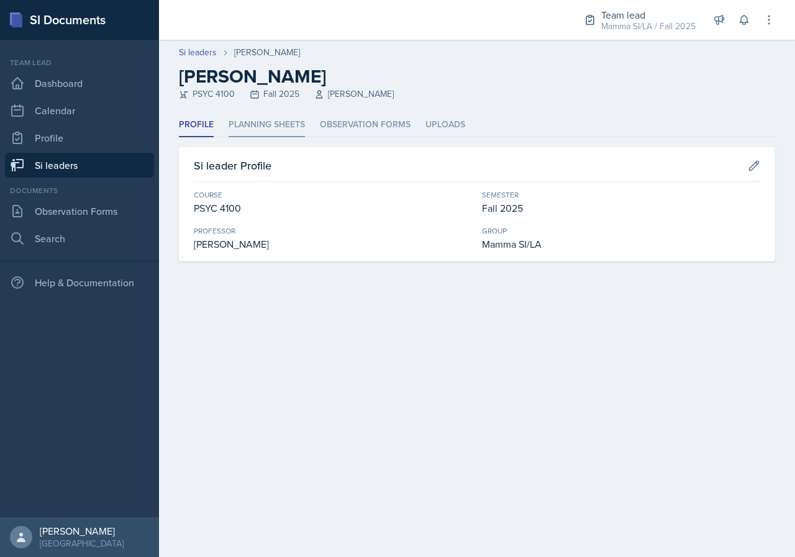
click at [247, 120] on li "Planning Sheets" at bounding box center [267, 125] width 76 height 24
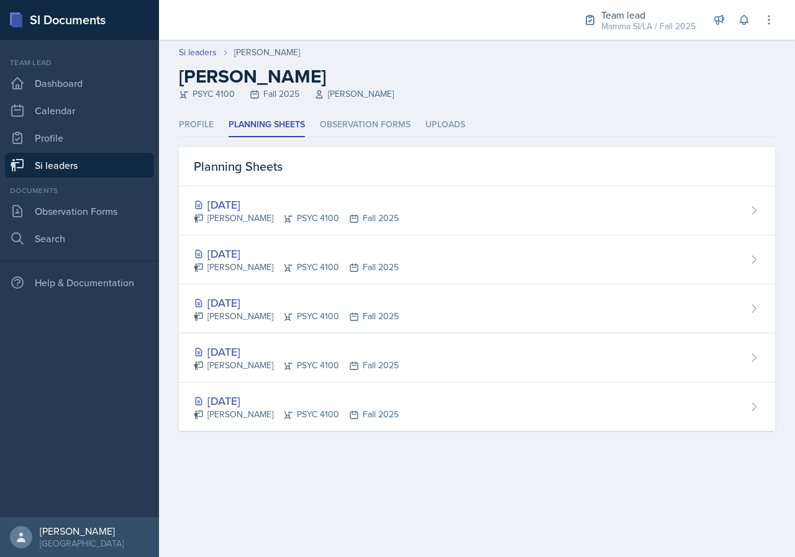
click at [104, 171] on link "Si leaders" at bounding box center [79, 165] width 149 height 25
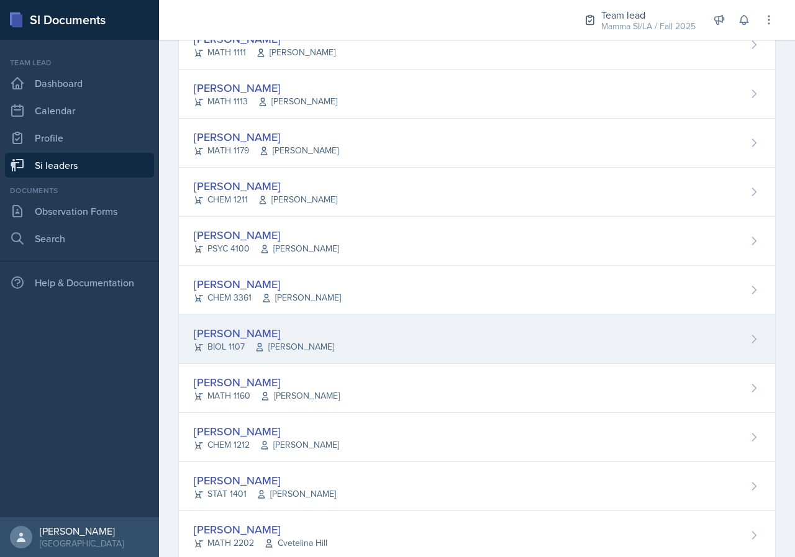
scroll to position [621, 0]
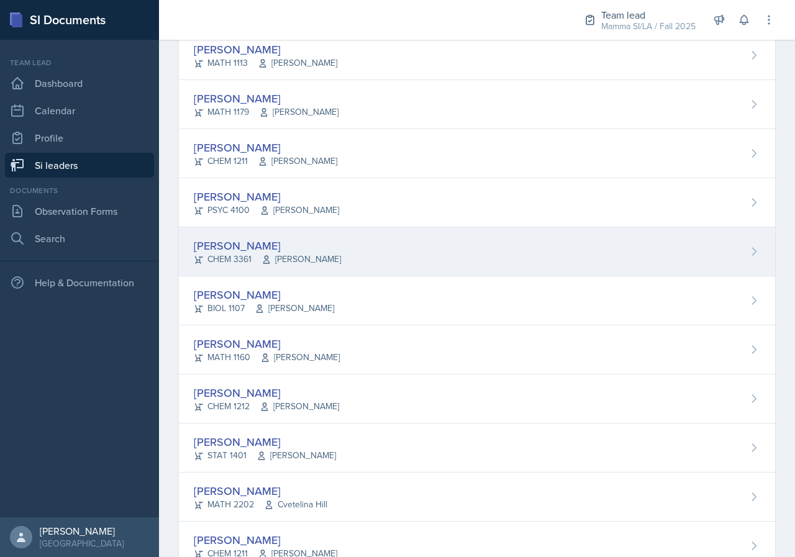
click at [275, 259] on span "[PERSON_NAME]" at bounding box center [300, 259] width 79 height 13
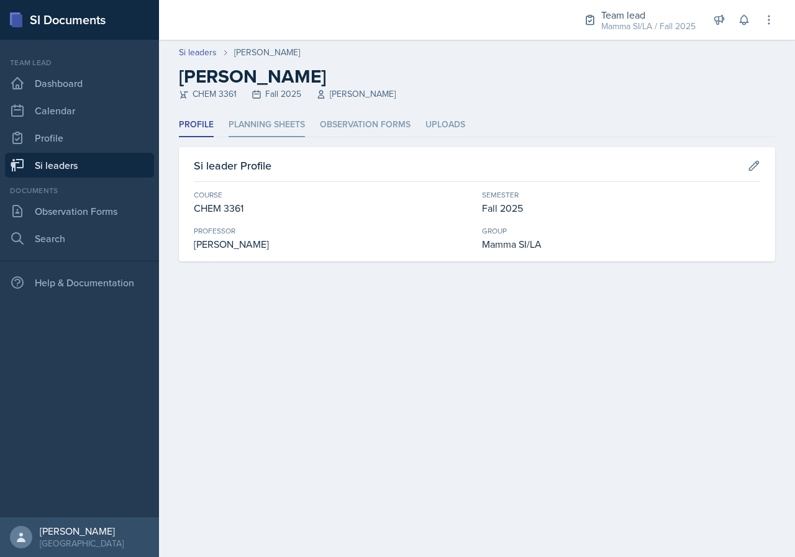
click at [256, 122] on li "Planning Sheets" at bounding box center [267, 125] width 76 height 24
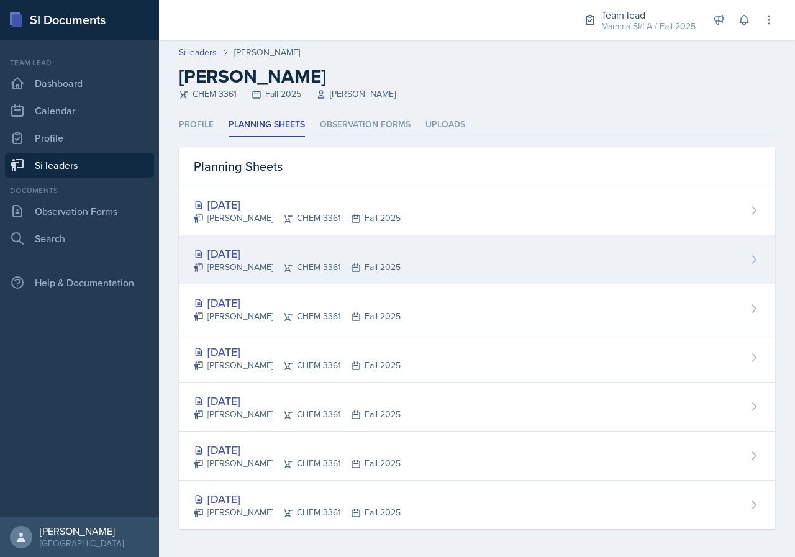
click at [347, 260] on div "[DATE]" at bounding box center [297, 253] width 207 height 17
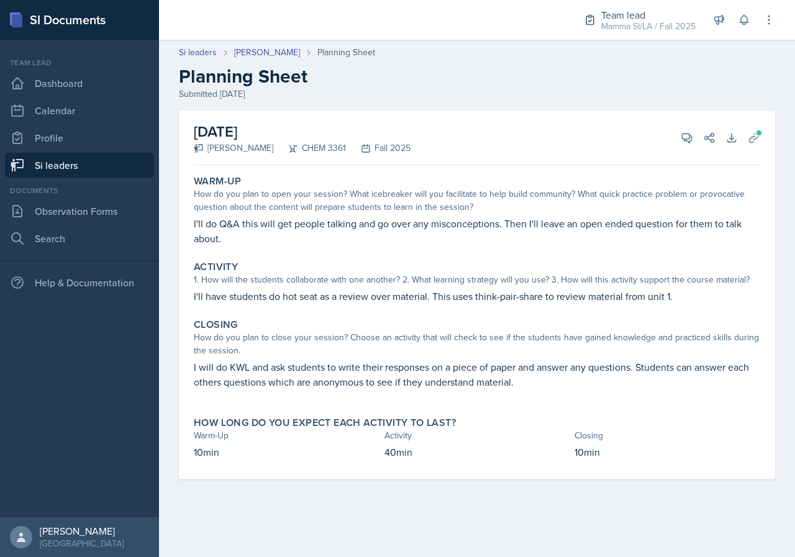
click at [312, 235] on p "I'll do Q&A this will get people talking and go over any misconceptions. Then I…" at bounding box center [477, 231] width 566 height 30
click at [329, 234] on p "I'll do Q&A this will get people talking and go over any misconceptions. Then I…" at bounding box center [477, 231] width 566 height 30
drag, startPoint x: 353, startPoint y: 230, endPoint x: 379, endPoint y: 230, distance: 26.1
click at [366, 230] on p "I'll do Q&A this will get people talking and go over any misconceptions. Then I…" at bounding box center [477, 231] width 566 height 30
click at [379, 230] on p "I'll do Q&A this will get people talking and go over any misconceptions. Then I…" at bounding box center [477, 231] width 566 height 30
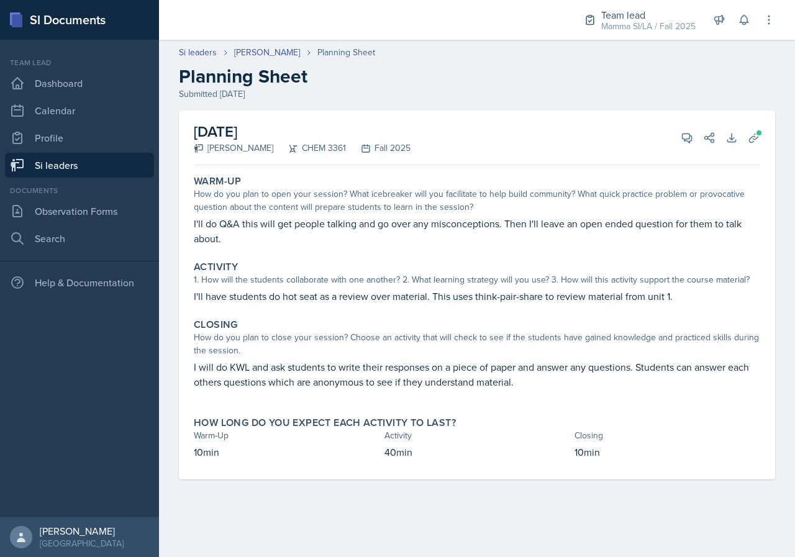
drag, startPoint x: 442, startPoint y: 229, endPoint x: 522, endPoint y: 224, distance: 80.3
click at [443, 229] on p "I'll do Q&A this will get people talking and go over any misconceptions. Then I…" at bounding box center [477, 231] width 566 height 30
click at [560, 223] on p "I'll do Q&A this will get people talking and go over any misconceptions. Then I…" at bounding box center [477, 231] width 566 height 30
drag, startPoint x: 573, startPoint y: 223, endPoint x: 703, endPoint y: 230, distance: 130.0
click at [691, 230] on p "I'll do Q&A this will get people talking and go over any misconceptions. Then I…" at bounding box center [477, 231] width 566 height 30
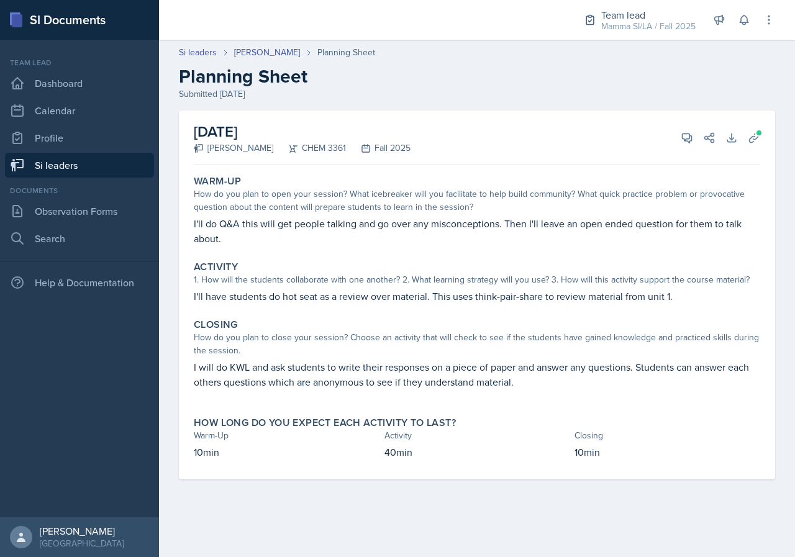
click at [706, 230] on p "I'll do Q&A this will get people talking and go over any misconceptions. Then I…" at bounding box center [477, 231] width 566 height 30
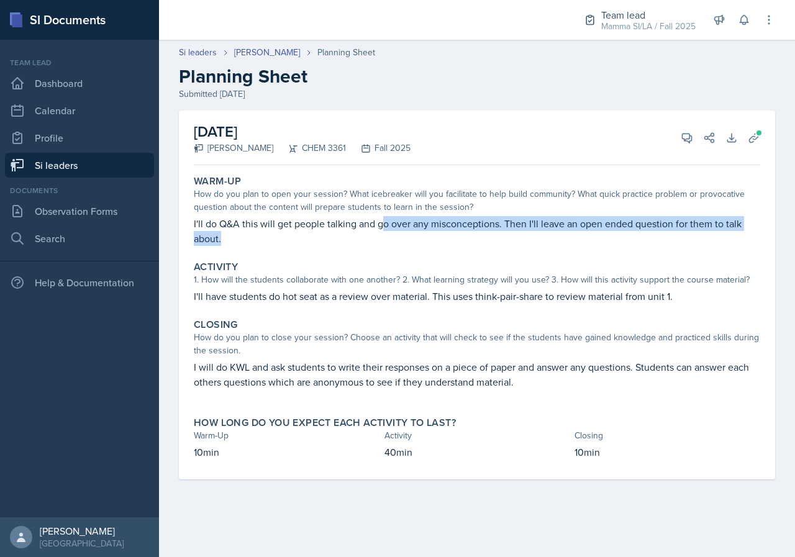
click at [396, 227] on p "I'll do Q&A this will get people talking and go over any misconceptions. Then I…" at bounding box center [477, 231] width 566 height 30
click at [401, 227] on p "I'll do Q&A this will get people talking and go over any misconceptions. Then I…" at bounding box center [477, 231] width 566 height 30
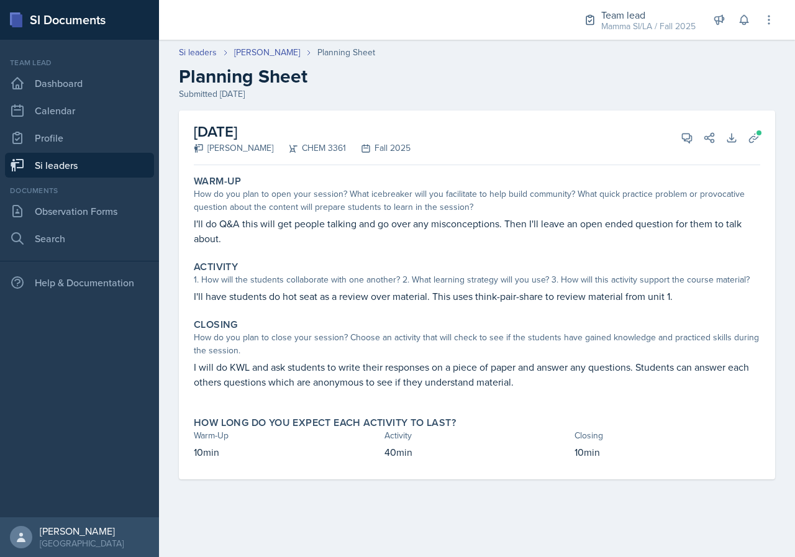
drag, startPoint x: 355, startPoint y: 229, endPoint x: 372, endPoint y: 229, distance: 17.4
click at [358, 229] on p "I'll do Q&A this will get people talking and go over any misconceptions. Then I…" at bounding box center [477, 231] width 566 height 30
click at [402, 228] on p "I'll do Q&A this will get people talking and go over any misconceptions. Then I…" at bounding box center [477, 231] width 566 height 30
drag, startPoint x: 399, startPoint y: 227, endPoint x: 425, endPoint y: 227, distance: 26.7
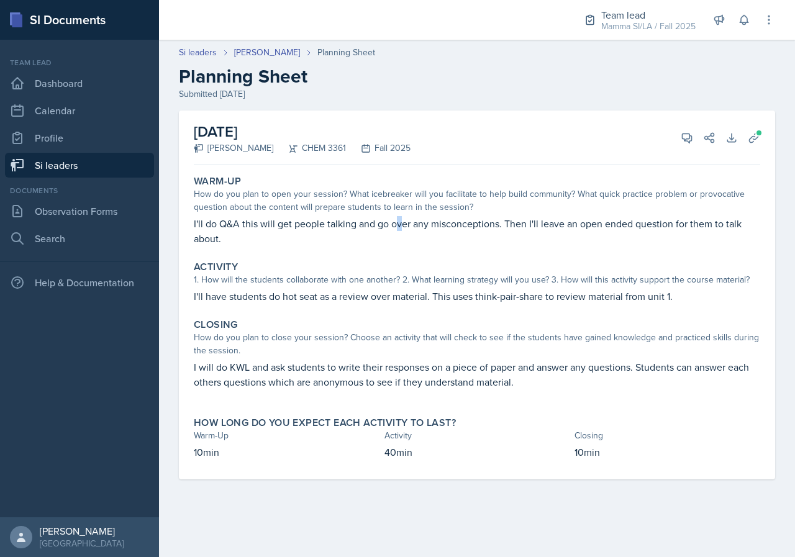
click at [411, 226] on p "I'll do Q&A this will get people talking and go over any misconceptions. Then I…" at bounding box center [477, 231] width 566 height 30
click at [425, 227] on p "I'll do Q&A this will get people talking and go over any misconceptions. Then I…" at bounding box center [477, 231] width 566 height 30
drag, startPoint x: 389, startPoint y: 223, endPoint x: 423, endPoint y: 223, distance: 33.5
click at [423, 223] on p "I'll do Q&A this will get people talking and go over any misconceptions. Then I…" at bounding box center [477, 231] width 566 height 30
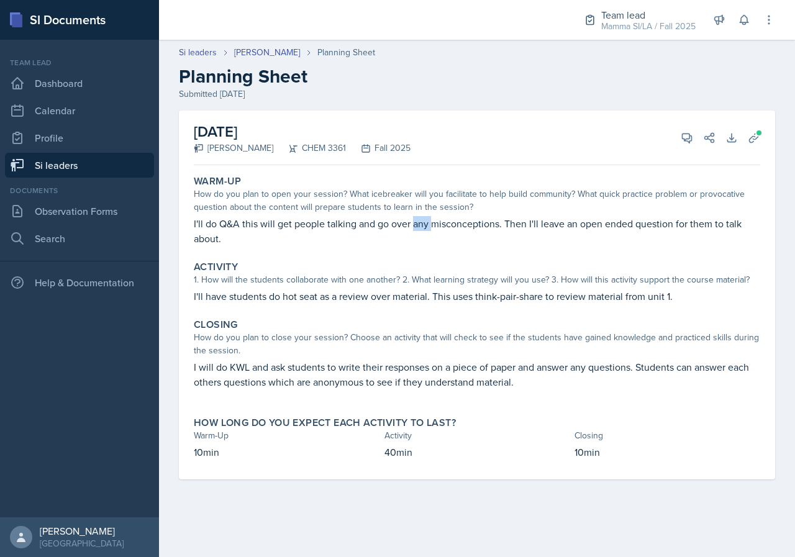
click at [423, 223] on p "I'll do Q&A this will get people talking and go over any misconceptions. Then I…" at bounding box center [477, 231] width 566 height 30
drag, startPoint x: 342, startPoint y: 234, endPoint x: 359, endPoint y: 233, distance: 17.4
click at [356, 234] on p "I'll do Q&A this will get people talking and go over any misconceptions. Then I…" at bounding box center [477, 231] width 566 height 30
click at [359, 233] on p "I'll do Q&A this will get people talking and go over any misconceptions. Then I…" at bounding box center [477, 231] width 566 height 30
click at [445, 225] on p "I'll do Q&A this will get people talking and go over any misconceptions. Then I…" at bounding box center [477, 231] width 566 height 30
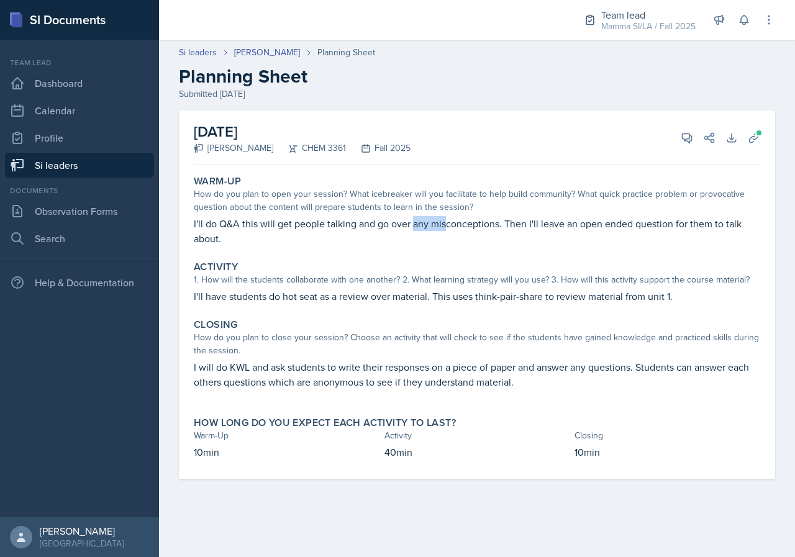
click at [448, 224] on p "I'll do Q&A this will get people talking and go over any misconceptions. Then I…" at bounding box center [477, 231] width 566 height 30
drag, startPoint x: 447, startPoint y: 224, endPoint x: 473, endPoint y: 226, distance: 26.8
click at [471, 226] on p "I'll do Q&A this will get people talking and go over any misconceptions. Then I…" at bounding box center [477, 231] width 566 height 30
click at [479, 226] on p "I'll do Q&A this will get people talking and go over any misconceptions. Then I…" at bounding box center [477, 231] width 566 height 30
drag, startPoint x: 410, startPoint y: 230, endPoint x: 450, endPoint y: 228, distance: 40.4
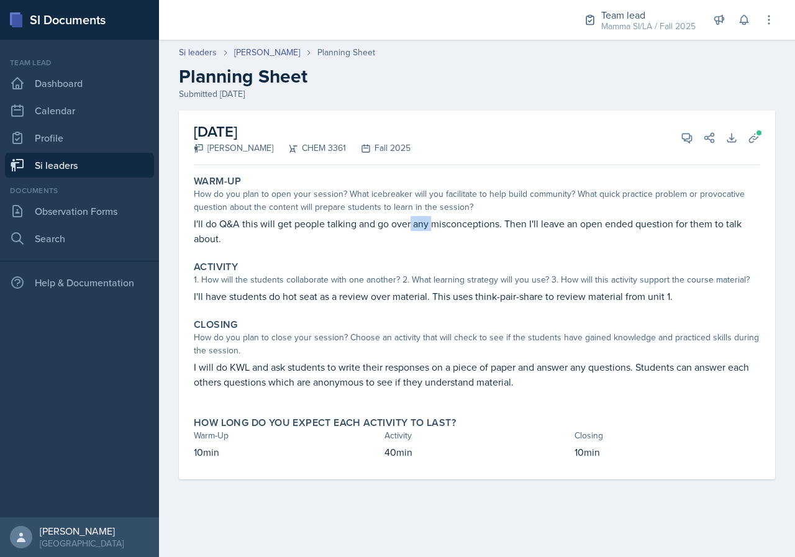
click at [439, 229] on p "I'll do Q&A this will get people talking and go over any misconceptions. Then I…" at bounding box center [477, 231] width 566 height 30
click at [450, 228] on p "I'll do Q&A this will get people talking and go over any misconceptions. Then I…" at bounding box center [477, 231] width 566 height 30
click at [492, 225] on p "I'll do Q&A this will get people talking and go over any misconceptions. Then I…" at bounding box center [477, 231] width 566 height 30
click at [502, 226] on p "I'll do Q&A this will get people talking and go over any misconceptions. Then I…" at bounding box center [477, 231] width 566 height 30
drag, startPoint x: 353, startPoint y: 360, endPoint x: 419, endPoint y: 365, distance: 66.6
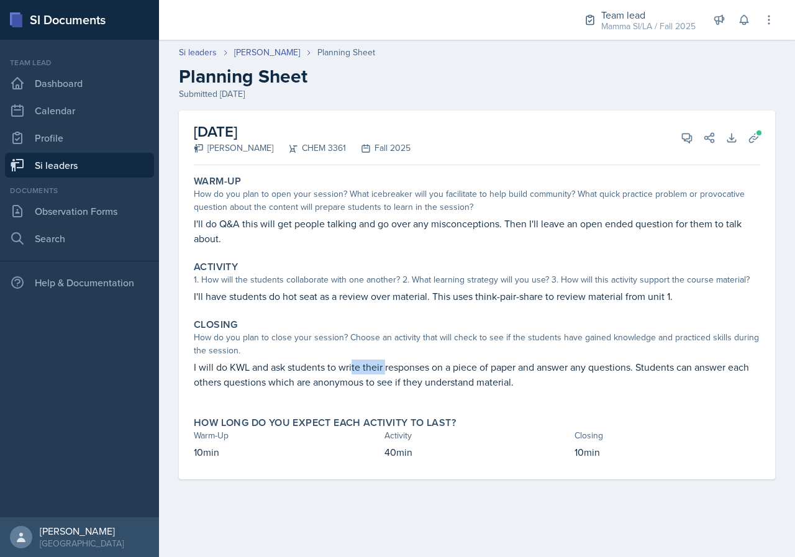
click at [407, 364] on p "I will do KWL and ask students to write their responses on a piece of paper and…" at bounding box center [477, 375] width 566 height 30
click at [420, 365] on p "I will do KWL and ask students to write their responses on a piece of paper and…" at bounding box center [477, 375] width 566 height 30
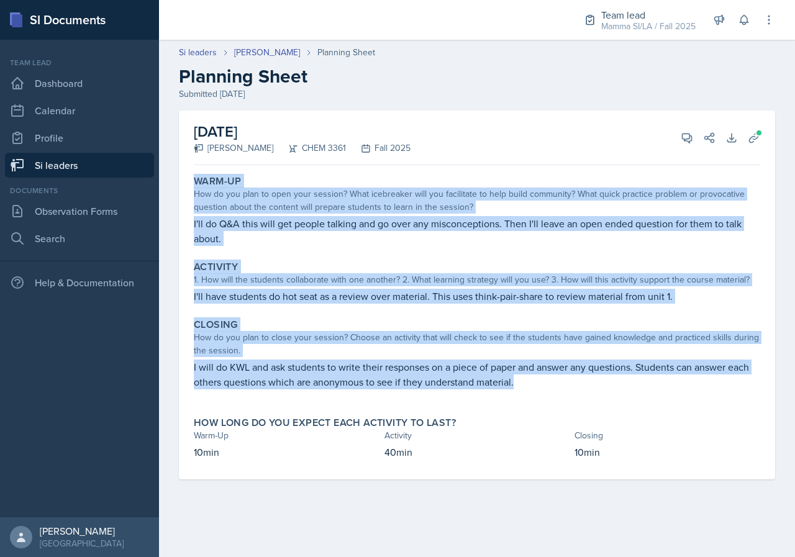
drag, startPoint x: 192, startPoint y: 179, endPoint x: 542, endPoint y: 395, distance: 411.6
click at [542, 395] on div "Warm-Up How do you plan to open your session? What icebreaker will you facilita…" at bounding box center [477, 324] width 566 height 309
copy div "Warm-Up How do you plan to open your session? What icebreaker will you facilita…"
click at [512, 390] on p at bounding box center [477, 395] width 566 height 12
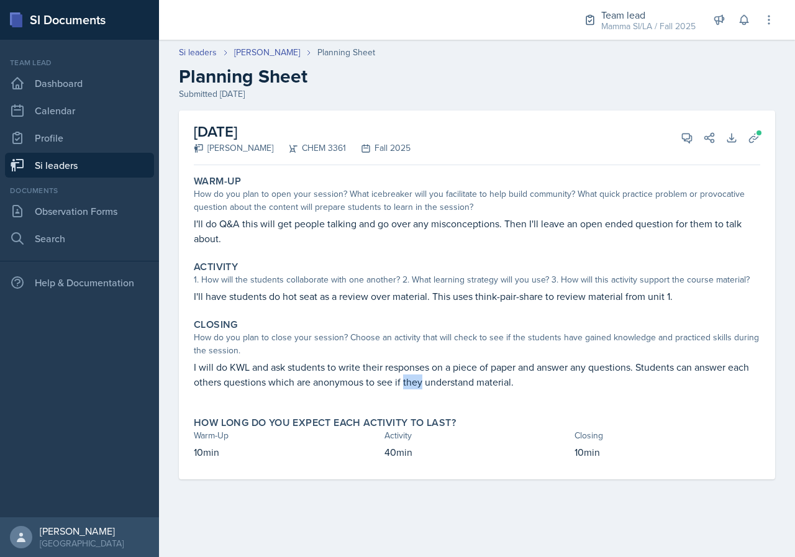
drag, startPoint x: 404, startPoint y: 380, endPoint x: 456, endPoint y: 383, distance: 52.2
click at [426, 383] on p "I will do KWL and ask students to write their responses on a piece of paper and…" at bounding box center [477, 375] width 566 height 30
click at [456, 383] on p "I will do KWL and ask students to write their responses on a piece of paper and…" at bounding box center [477, 375] width 566 height 30
click at [542, 393] on div "I will do KWL and ask students to write their responses on a piece of paper and…" at bounding box center [477, 381] width 566 height 42
click at [542, 393] on p at bounding box center [477, 395] width 566 height 12
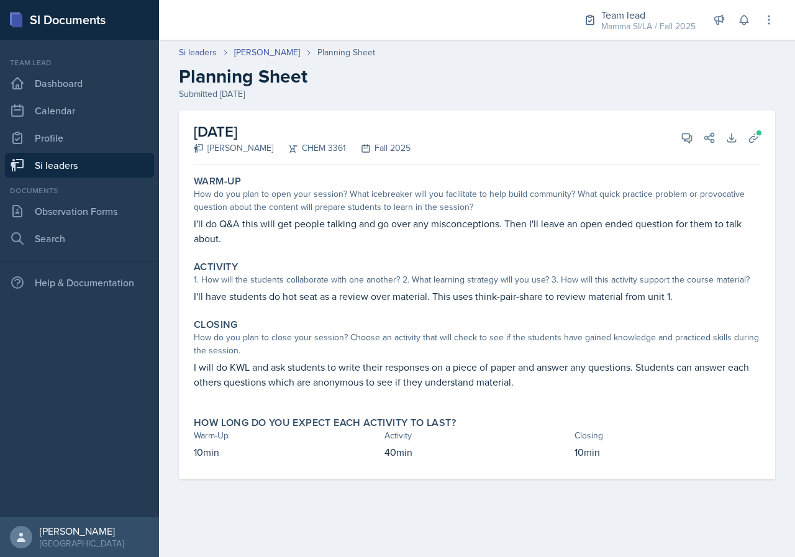
drag, startPoint x: 537, startPoint y: 389, endPoint x: 531, endPoint y: 390, distance: 6.2
click at [531, 390] on p at bounding box center [477, 395] width 566 height 12
click at [753, 130] on button "Uploads" at bounding box center [754, 138] width 22 height 22
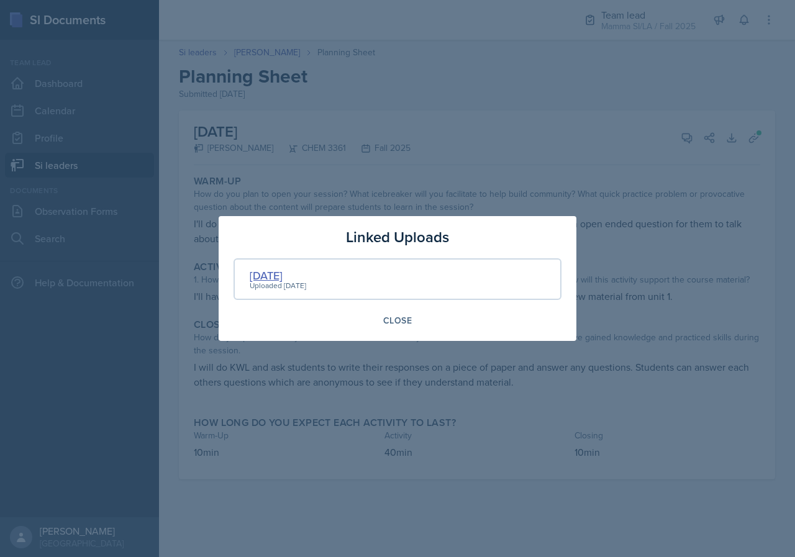
click at [275, 278] on div "[DATE]" at bounding box center [278, 275] width 57 height 17
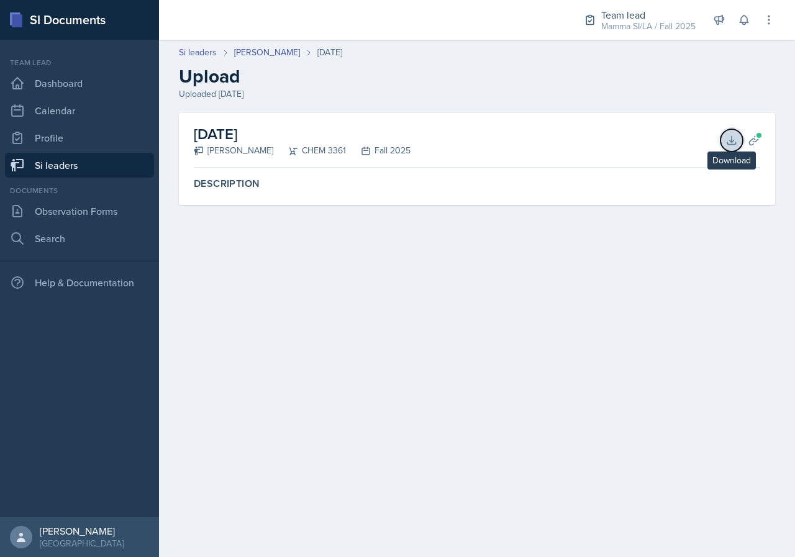
click at [728, 143] on icon at bounding box center [731, 140] width 12 height 12
click at [257, 55] on link "[PERSON_NAME]" at bounding box center [267, 52] width 66 height 13
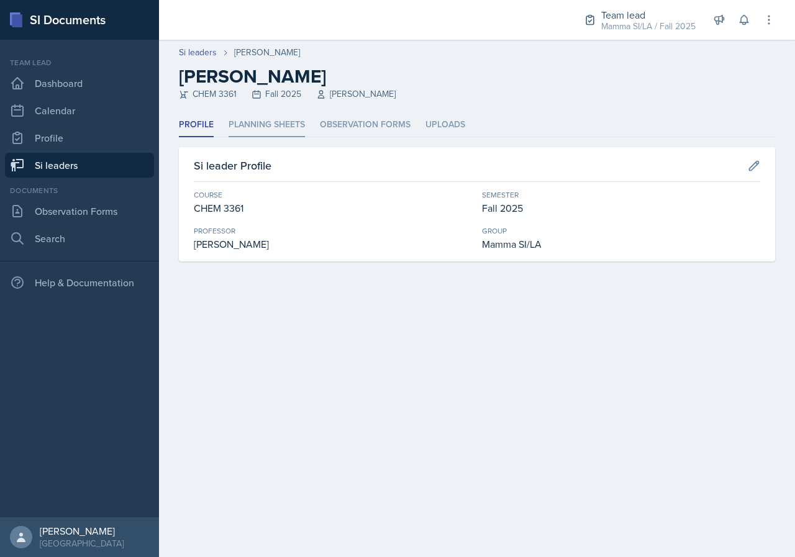
click at [260, 130] on li "Planning Sheets" at bounding box center [267, 125] width 76 height 24
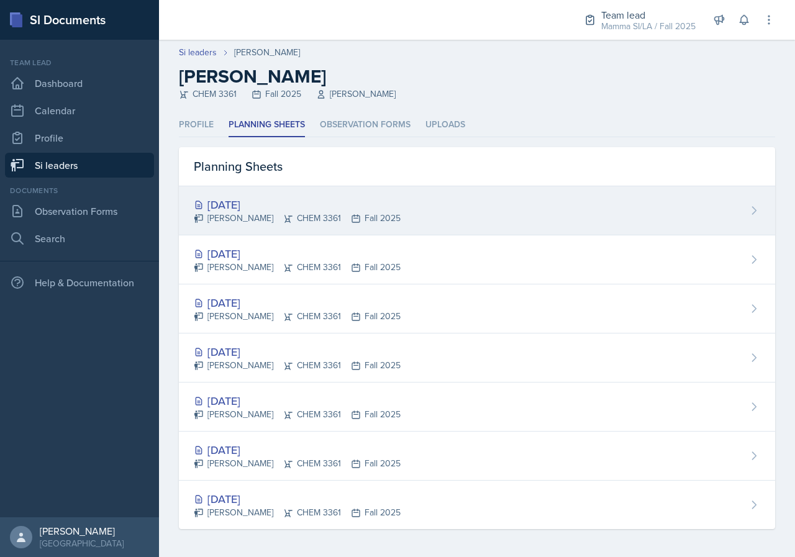
click at [389, 231] on div "[DATE] [PERSON_NAME] CHEM 3361 Fall 2025" at bounding box center [477, 210] width 596 height 49
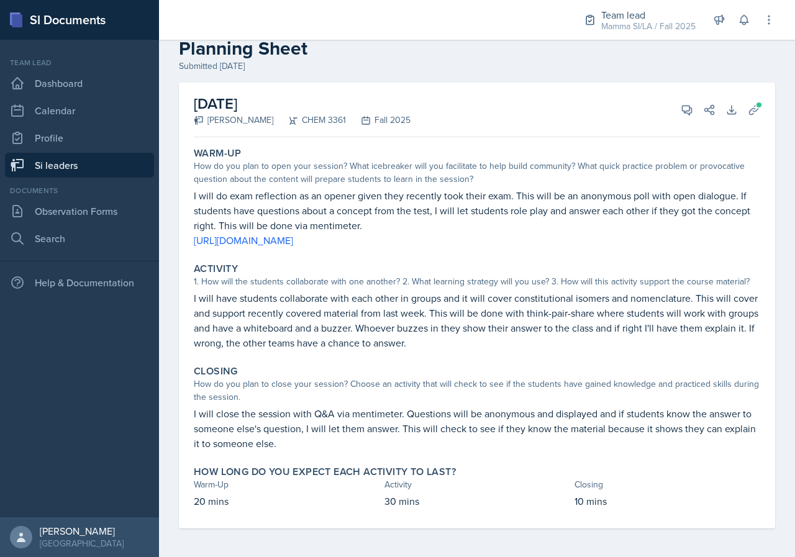
scroll to position [29, 0]
click at [112, 160] on link "Si leaders" at bounding box center [79, 165] width 149 height 25
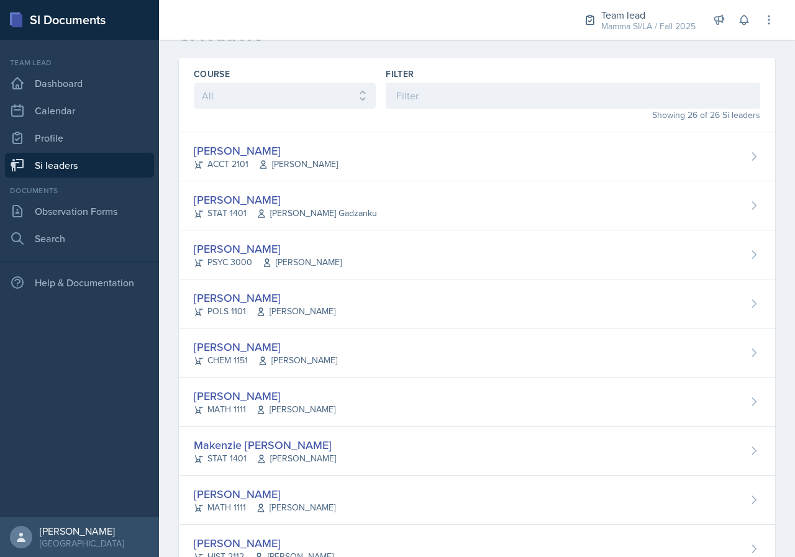
click at [471, 118] on div "Showing 26 of 26 Si leaders" at bounding box center [573, 115] width 374 height 13
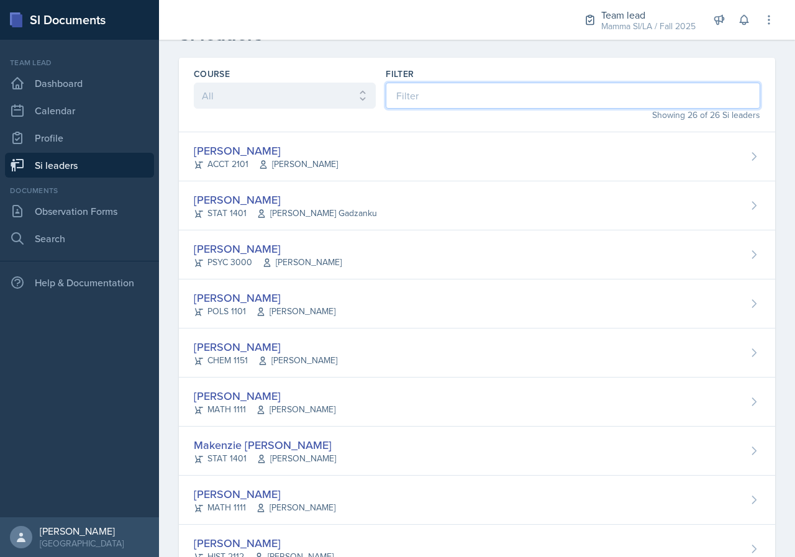
click at [465, 105] on input at bounding box center [573, 96] width 374 height 26
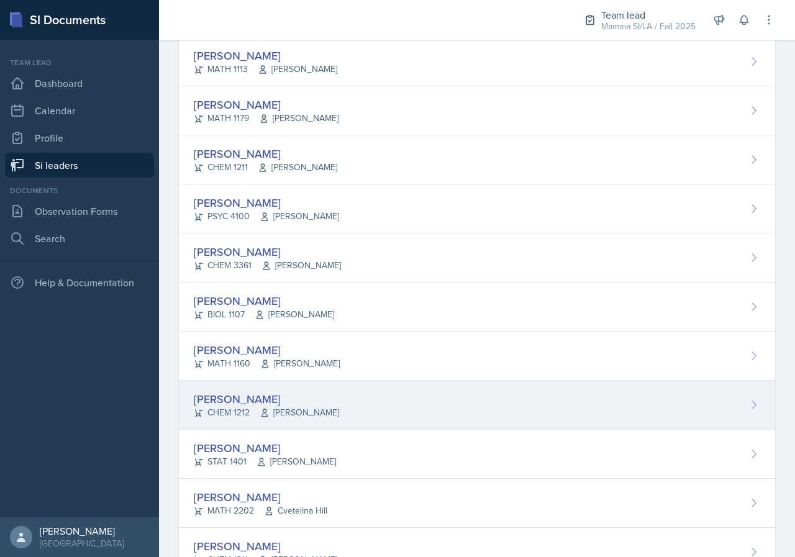
scroll to position [650, 0]
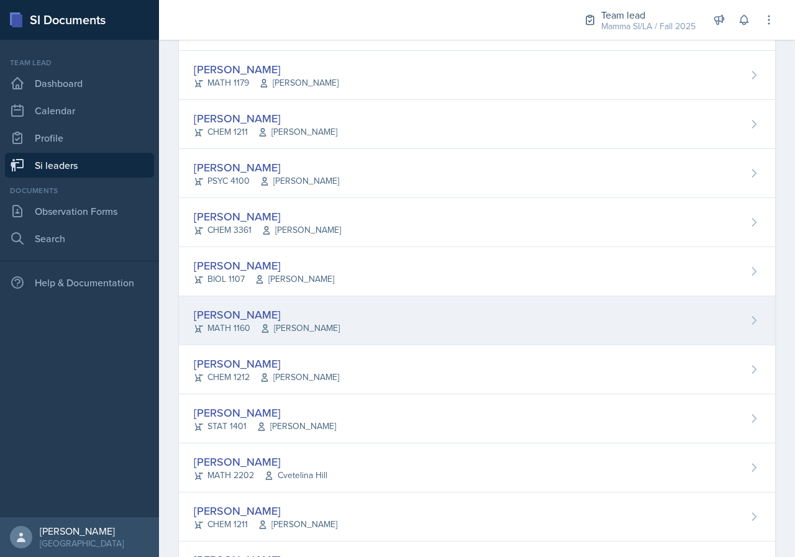
click at [267, 324] on icon at bounding box center [265, 329] width 10 height 10
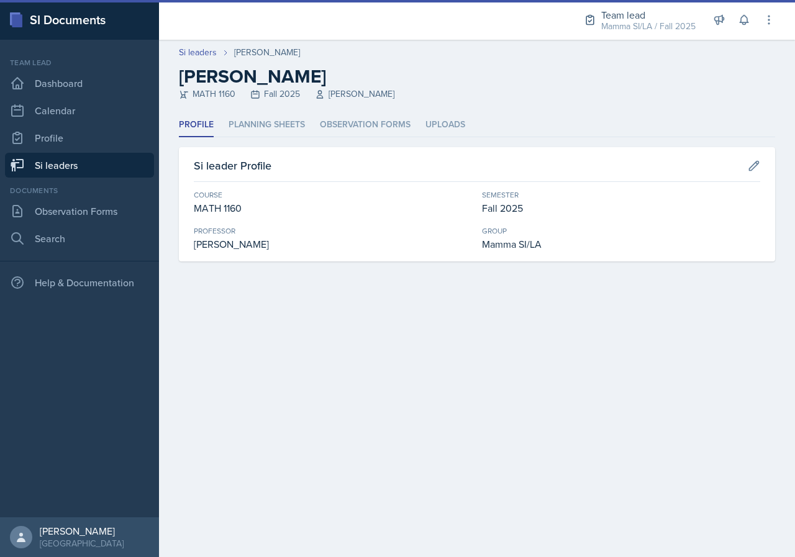
click at [278, 111] on header "Si leaders [PERSON_NAME] [PERSON_NAME] MATH 1160 Fall 2025 [PERSON_NAME]" at bounding box center [477, 76] width 636 height 73
click at [285, 132] on li "Planning Sheets" at bounding box center [267, 125] width 76 height 24
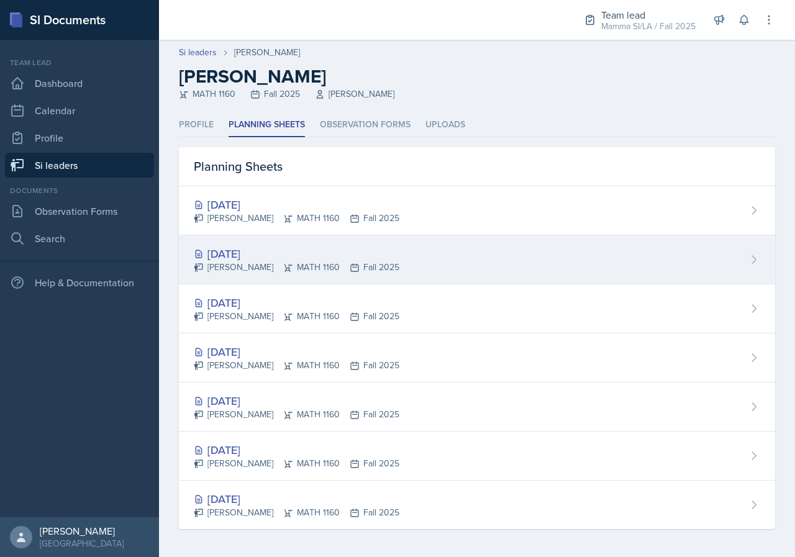
click at [349, 267] on div "[PERSON_NAME] MATH 1160 Fall 2025" at bounding box center [297, 267] width 206 height 13
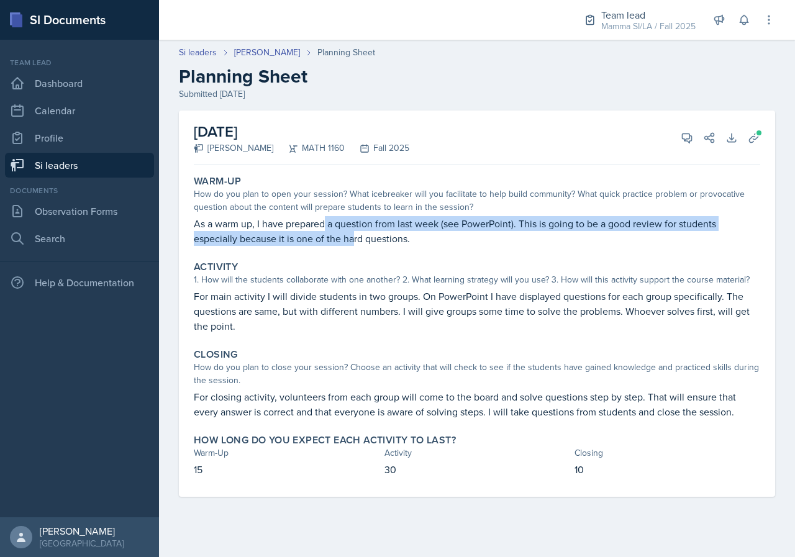
drag, startPoint x: 329, startPoint y: 230, endPoint x: 369, endPoint y: 232, distance: 39.8
click at [365, 231] on p "As a warm up, I have prepared a question from last week (see PowerPoint). This …" at bounding box center [477, 231] width 566 height 30
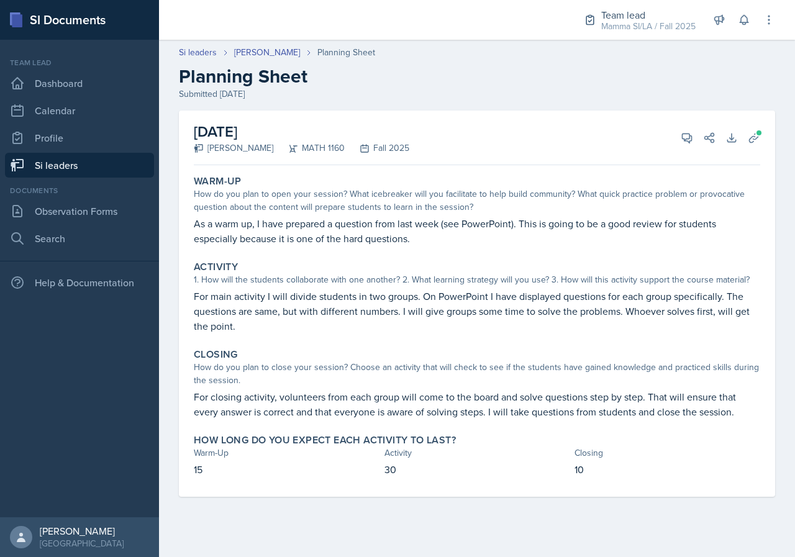
click at [369, 232] on p "As a warm up, I have prepared a question from last week (see PowerPoint). This …" at bounding box center [477, 231] width 566 height 30
